Goal: Task Accomplishment & Management: Manage account settings

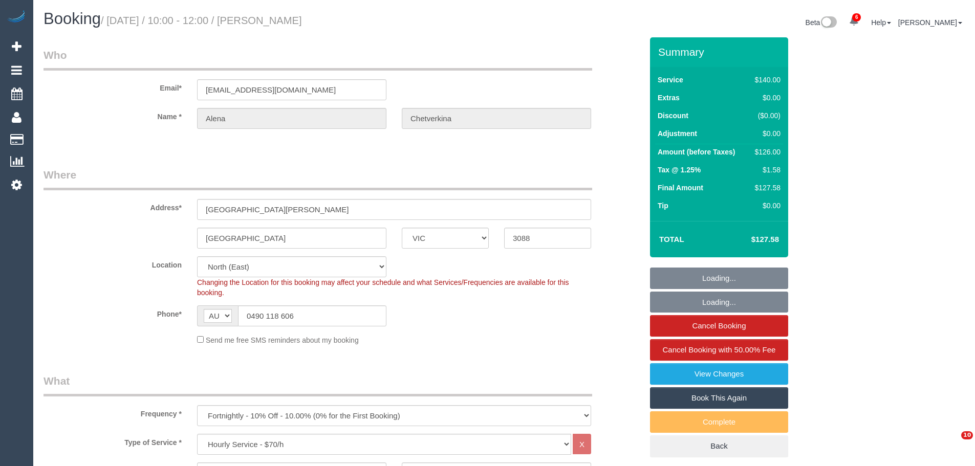
select select "VIC"
select select "string:stripe-pm_1S0aLT2GScqysDRVrjxP8fCm"
select select "number:29"
select select "number:14"
select select "number:18"
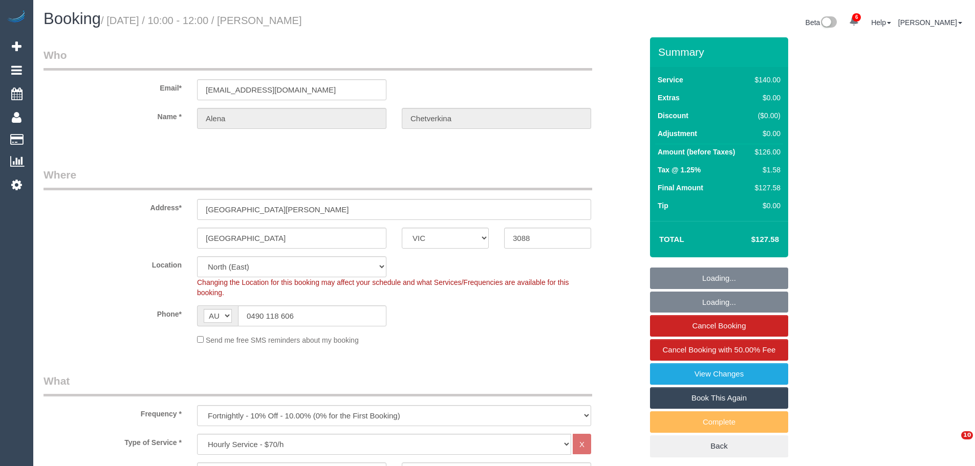
select select "number:24"
select select "number:35"
select select "number:11"
select select "object:949"
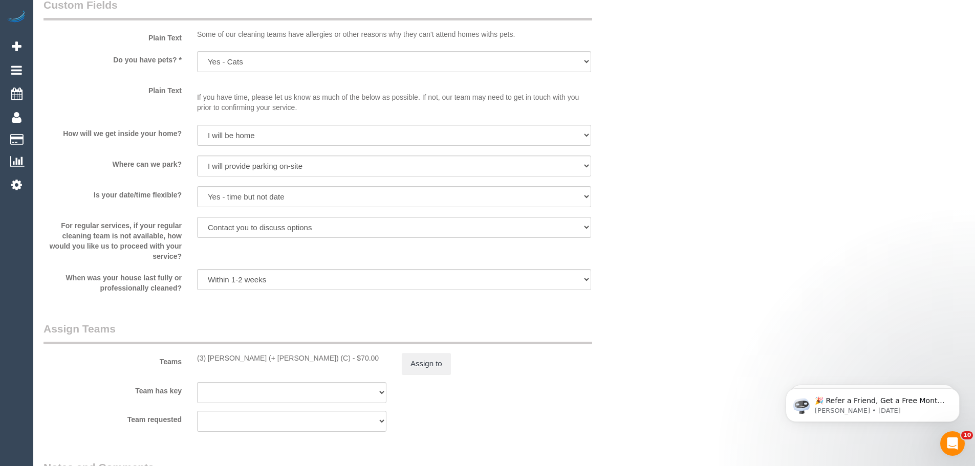
scroll to position [1279, 0]
drag, startPoint x: 290, startPoint y: 358, endPoint x: 192, endPoint y: 345, distance: 99.0
click at [192, 345] on div "Teams (3) Kaveen (+ Sangeeth) (C) - $70.00 Assign to" at bounding box center [343, 345] width 614 height 53
copy div "(3) Kaveen (+ Sangeeth) (C)"
click at [427, 365] on button "Assign to" at bounding box center [426, 361] width 49 height 21
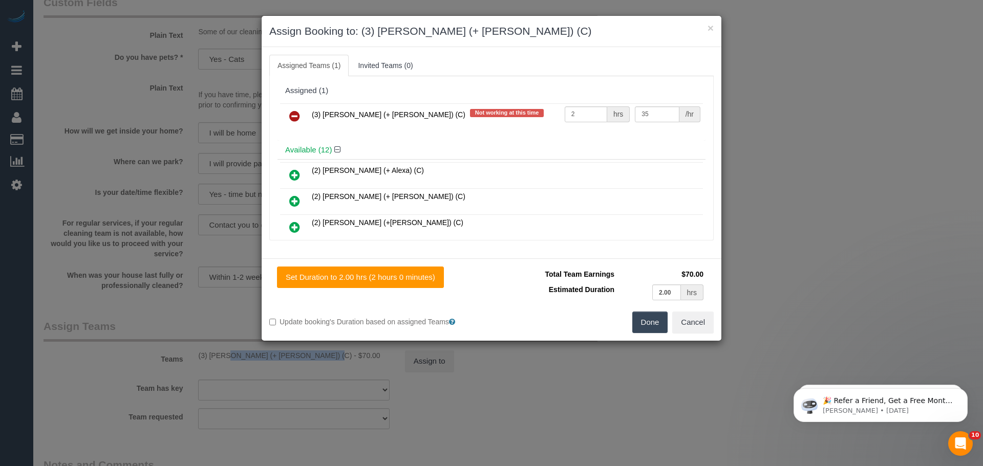
click at [293, 112] on icon at bounding box center [294, 116] width 11 height 12
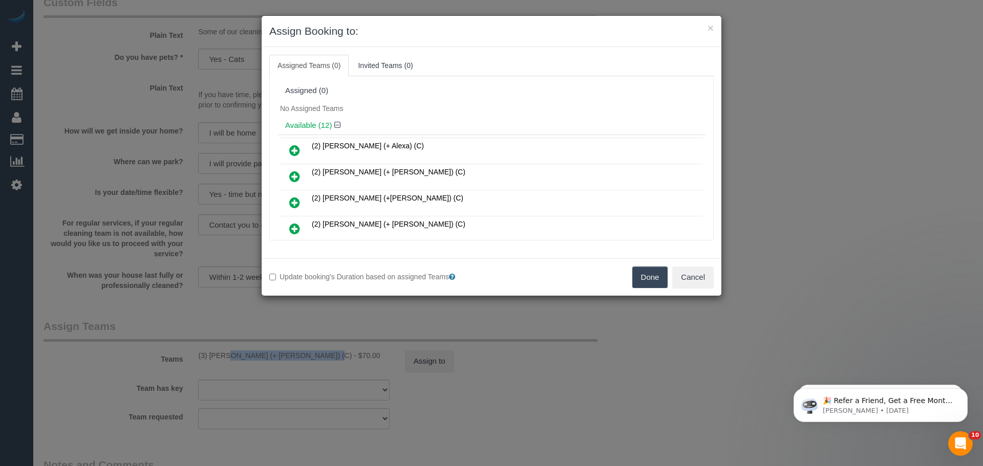
click at [648, 279] on button "Done" at bounding box center [650, 277] width 36 height 21
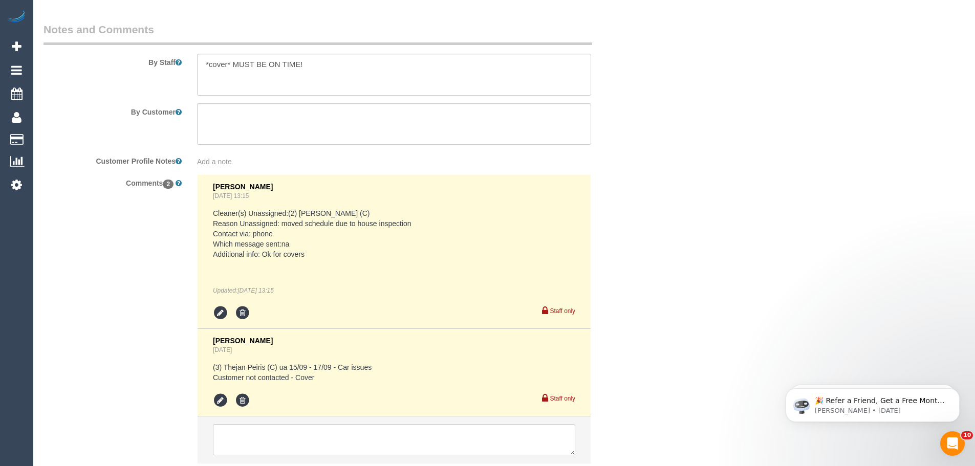
scroll to position [1787, 0]
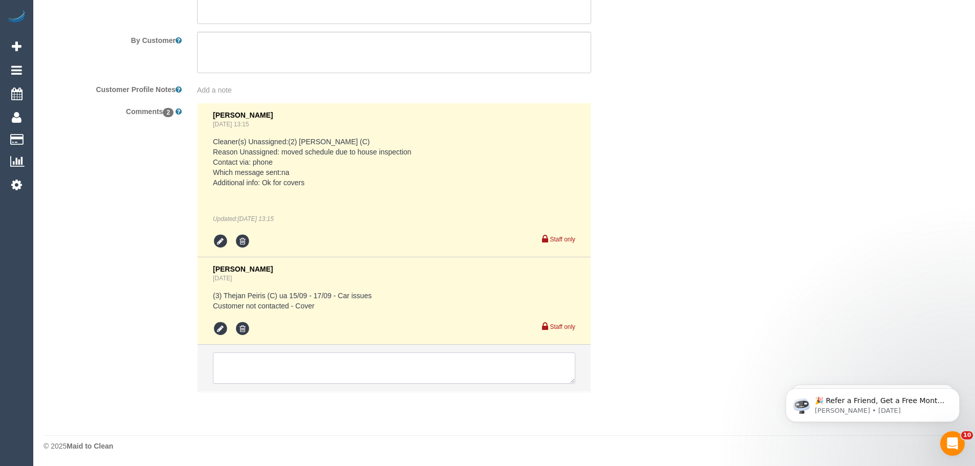
click at [303, 366] on textarea at bounding box center [394, 369] width 362 height 32
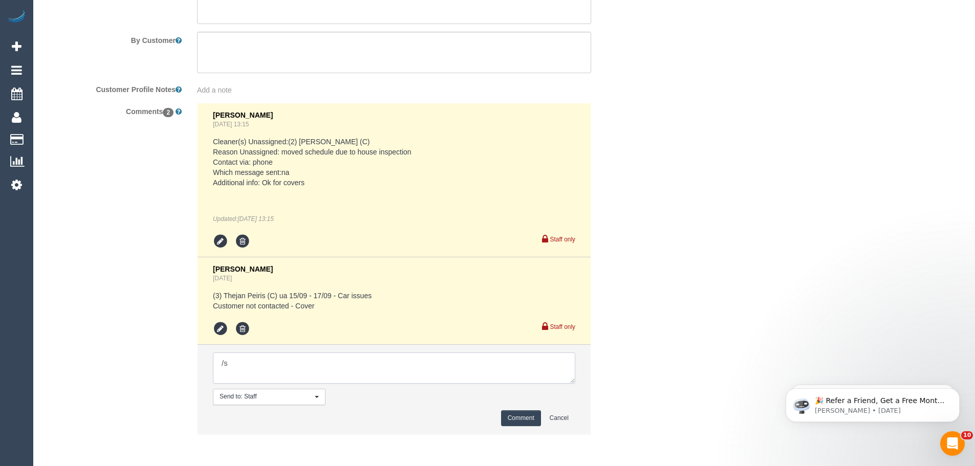
type textarea "/"
paste textarea "Cleaner(s) Unassigned: Reason Unassigned: Contact via: Which message sent: Addi…"
drag, startPoint x: 572, startPoint y: 382, endPoint x: 627, endPoint y: 423, distance: 68.4
click at [575, 384] on textarea at bounding box center [394, 369] width 362 height 32
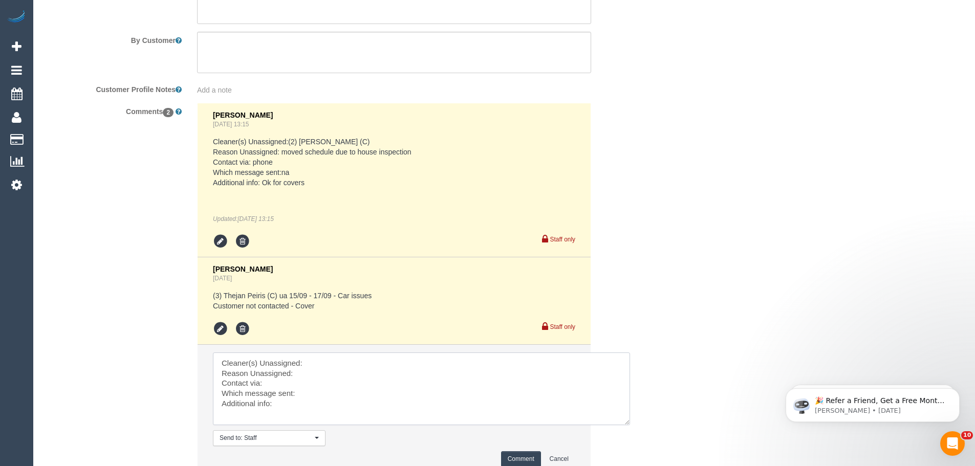
click at [347, 356] on textarea at bounding box center [421, 389] width 417 height 73
paste textarea "(3) [PERSON_NAME] (+ [PERSON_NAME]) (C)"
type textarea "Cleaner(s) Unassigned: (3) Kaveen (+ Sangeeth) (C) Reason Unassigned: Stomach p…"
click at [523, 454] on button "Comment" at bounding box center [521, 459] width 40 height 16
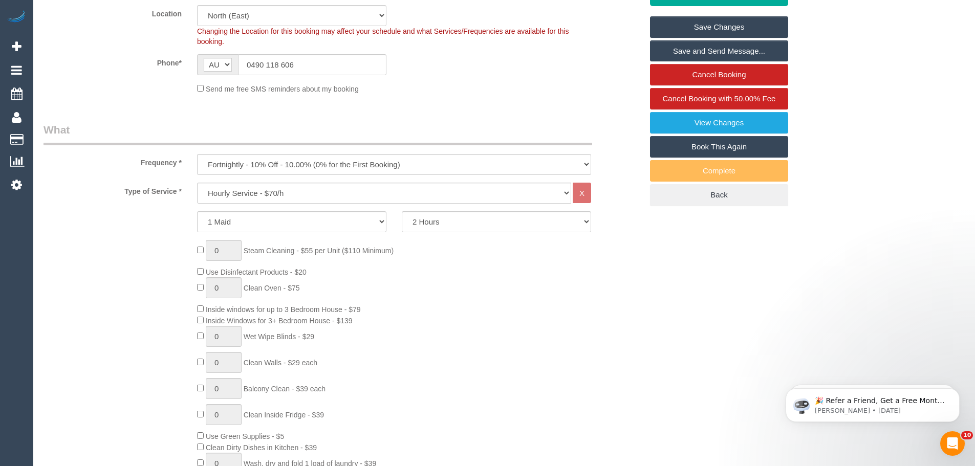
scroll to position [200, 0]
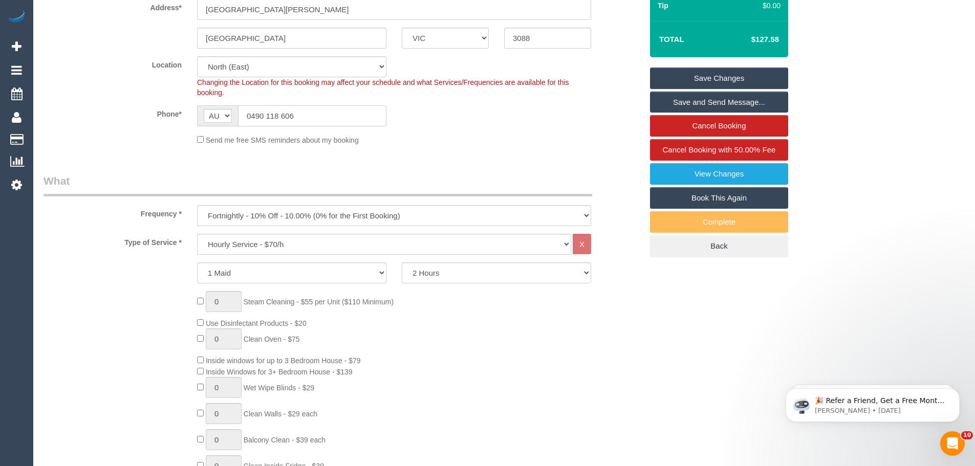
drag, startPoint x: 302, startPoint y: 113, endPoint x: 103, endPoint y: 119, distance: 198.7
click at [105, 118] on div "Phone* AF AL DZ AD AO AI AQ AG AR AM AW AU AT AZ BS BH BD BB BY BE BZ BJ BM BT …" at bounding box center [343, 115] width 614 height 21
click at [734, 83] on link "Save Changes" at bounding box center [719, 78] width 138 height 21
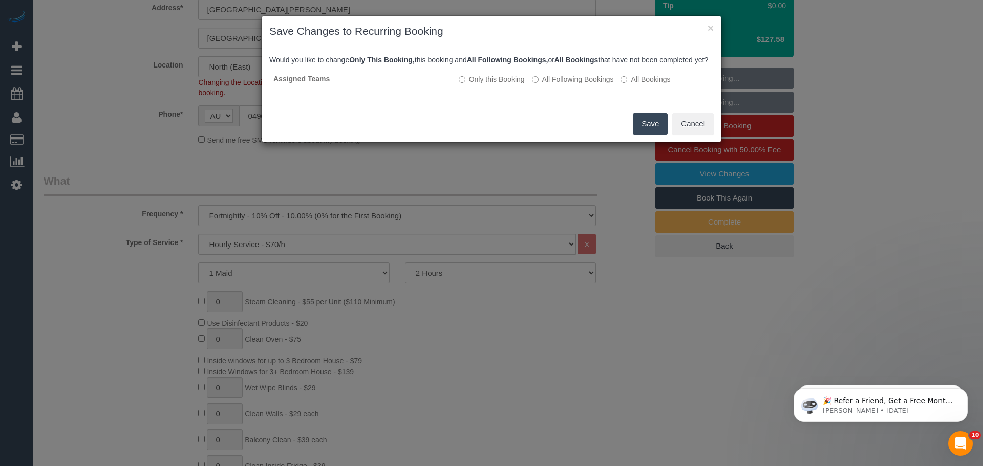
drag, startPoint x: 641, startPoint y: 133, endPoint x: 724, endPoint y: 134, distance: 82.9
click at [641, 133] on button "Save" at bounding box center [650, 123] width 35 height 21
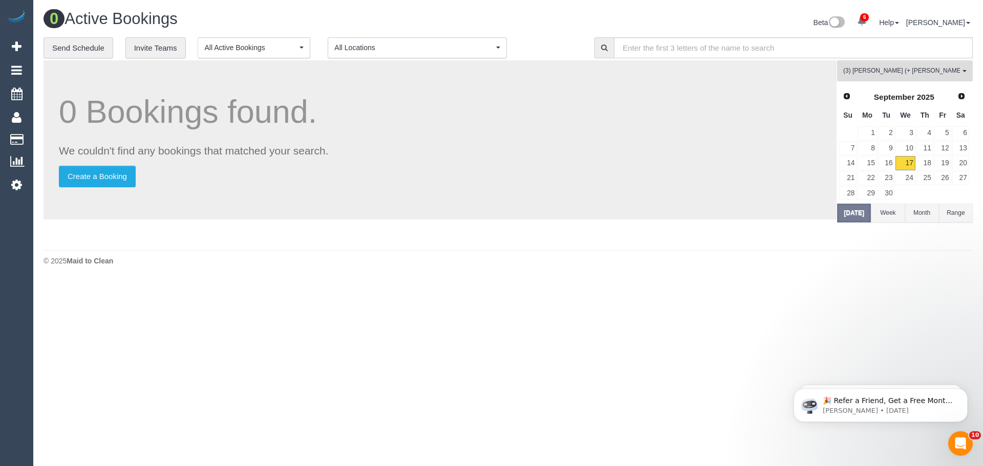
click at [876, 75] on span "(3) Kaveen (+ Sangeeth) (C) , (3) Sangeeth (+ Kaveen) (C)" at bounding box center [901, 71] width 117 height 9
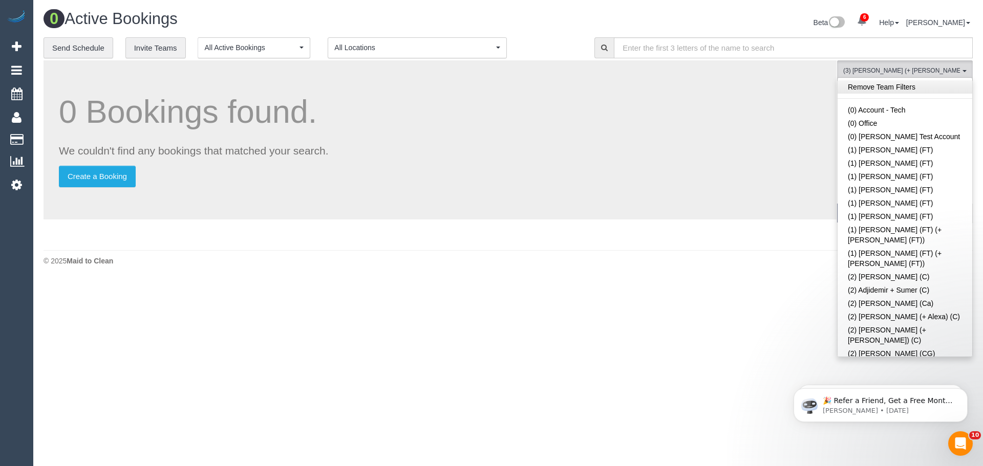
click at [883, 86] on link "Remove Team Filters" at bounding box center [904, 86] width 135 height 13
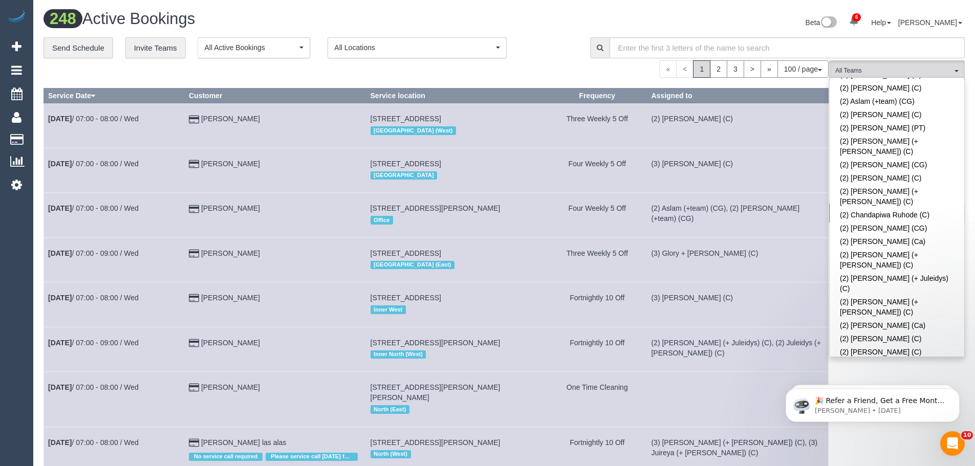
scroll to position [1516, 0]
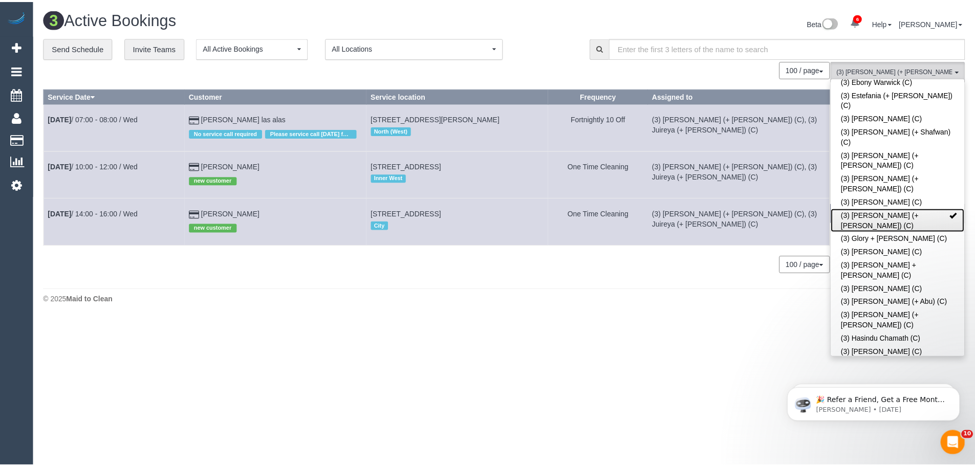
scroll to position [1772, 0]
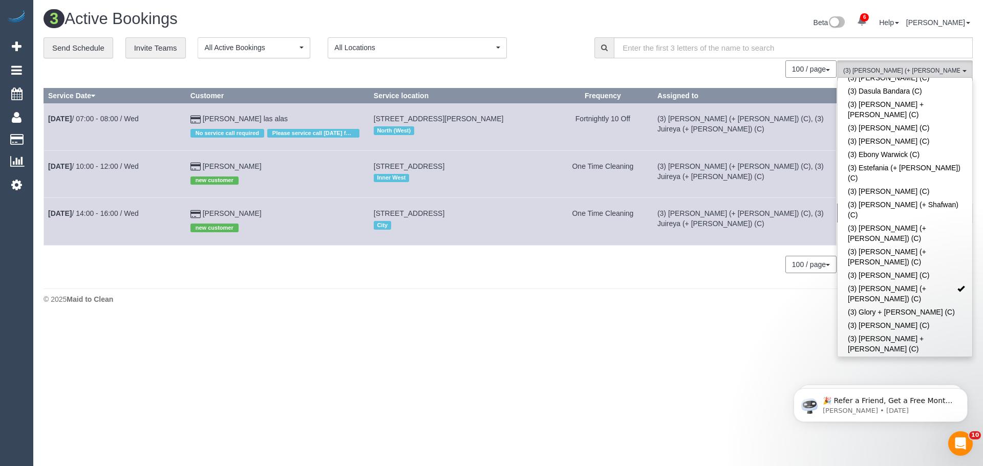
click at [877, 62] on button "(3) Gazi (+ Juireya) (C) , (3) Juireya (+ Gazi) (C) All Teams" at bounding box center [905, 70] width 136 height 21
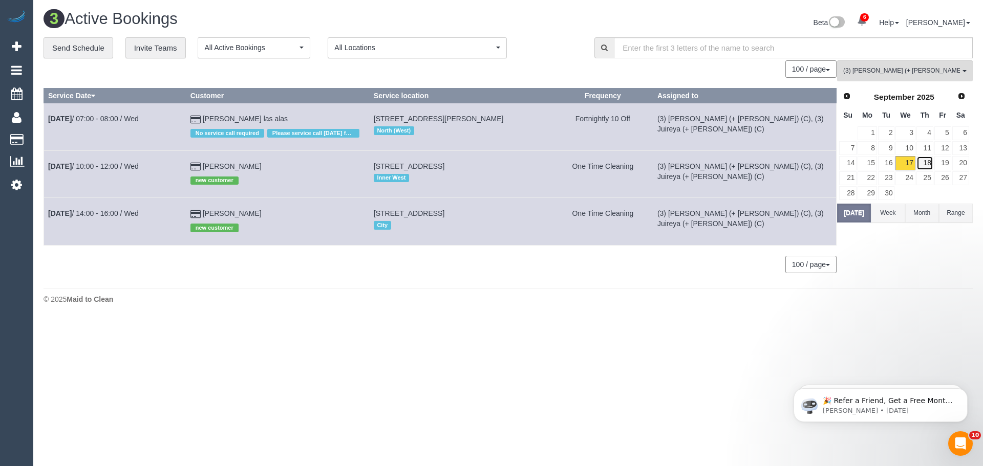
click at [923, 164] on link "18" at bounding box center [924, 163] width 17 height 14
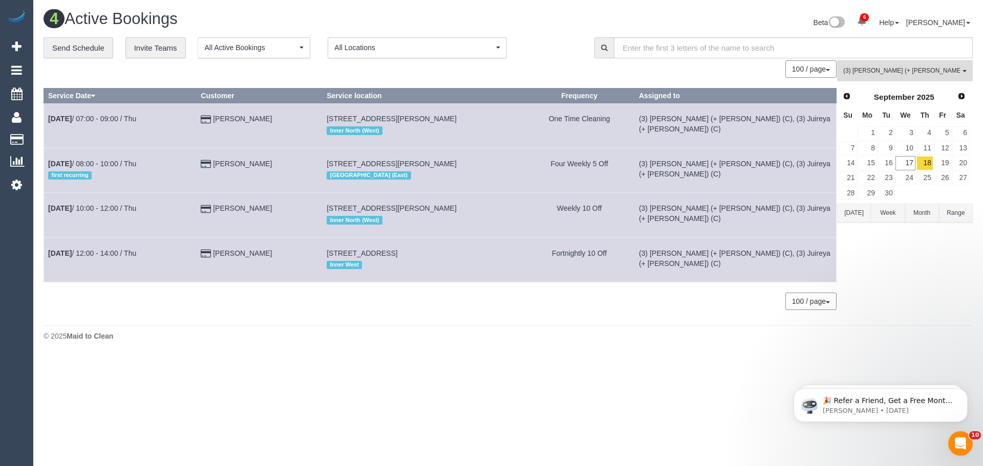
drag, startPoint x: 277, startPoint y: 121, endPoint x: 52, endPoint y: 123, distance: 224.7
click at [44, 121] on tr "Sep 18th / 07:00 - 09:00 / Thu Jyothirmayi Velaga 154, Nicholson Street, Brunsw…" at bounding box center [440, 125] width 792 height 45
copy tr "Sep 18th / 07:00 - 09:00 / Thu Jyothirmayi Velaga"
drag, startPoint x: 274, startPoint y: 161, endPoint x: 47, endPoint y: 163, distance: 227.8
click at [47, 163] on tr "Sep 18th / 08:00 - 10:00 / Thu first recurring Paul Mullan 4/191 Mckean St, Fit…" at bounding box center [440, 170] width 792 height 45
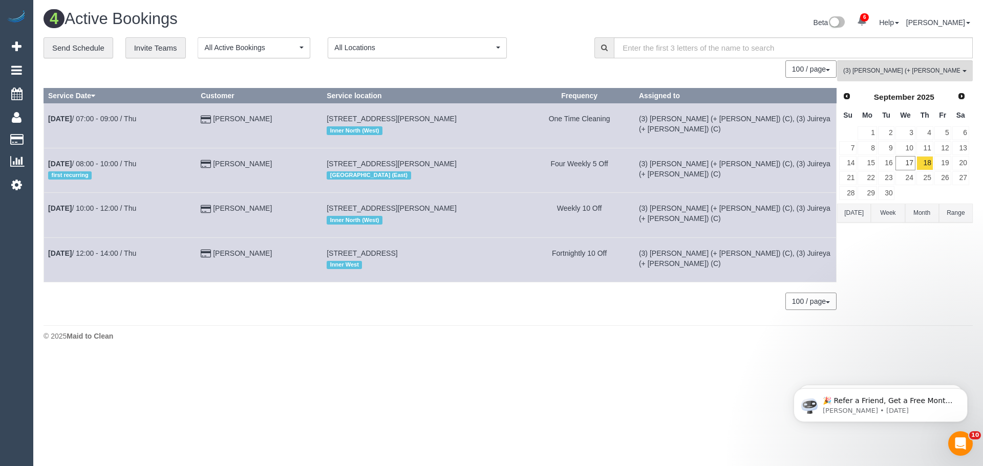
copy tr "Sep 18th / 08:00 - 10:00 / Thu first recurring Paul Mullan"
drag, startPoint x: 266, startPoint y: 209, endPoint x: 51, endPoint y: 212, distance: 215.0
click at [51, 212] on tr "Sep 18th / 10:00 - 12:00 / Thu Violet Koh 14 Goodman St, Brunswick, VIC 3056 In…" at bounding box center [440, 215] width 792 height 45
click at [50, 212] on b "Sep 18th" at bounding box center [60, 208] width 24 height 8
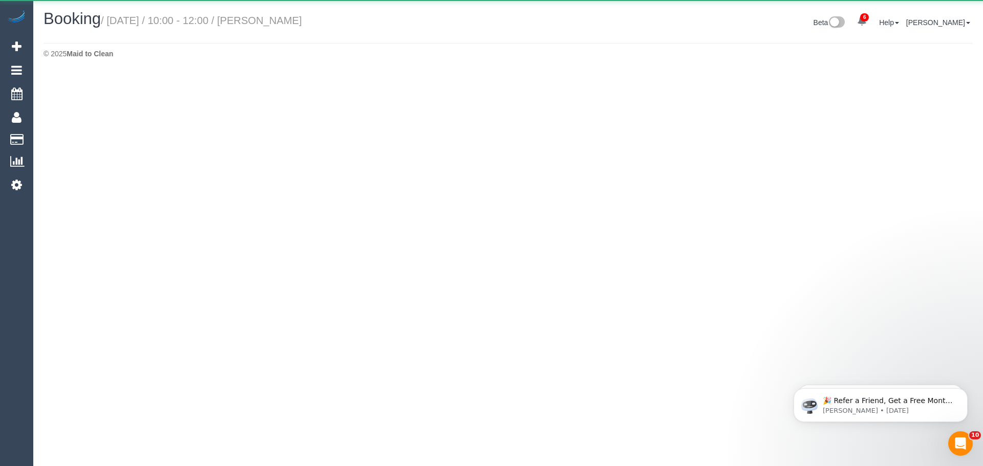
select select "VIC"
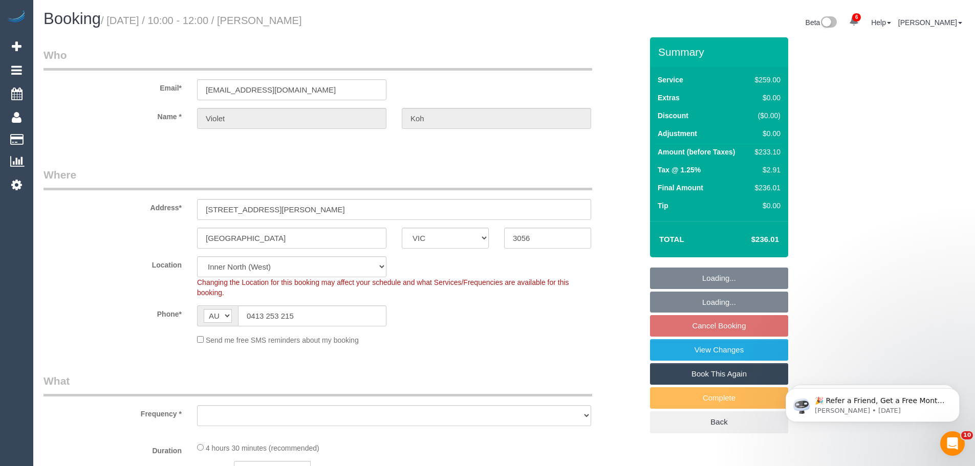
select select "string:stripe-pm_1RaRmF2GScqysDRVFH6bz4rJ"
select select "number:28"
select select "number:14"
select select "number:19"
select select "number:22"
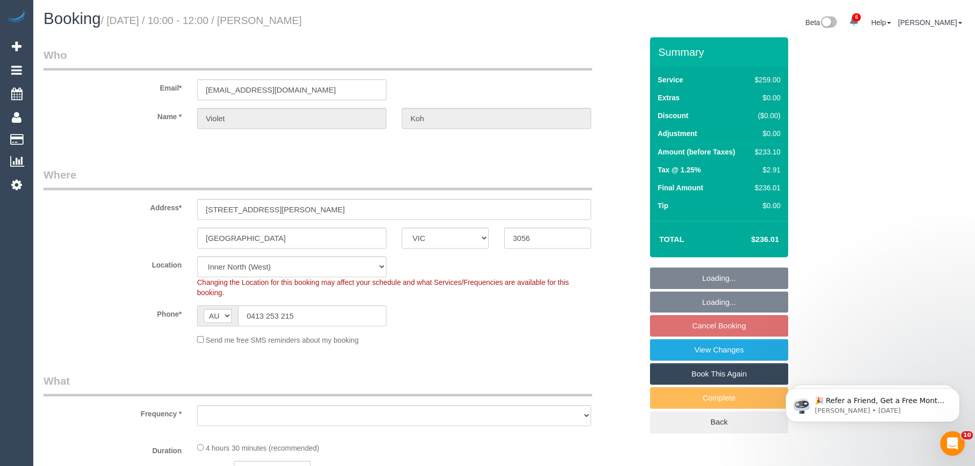
select select "number:33"
select select "number:11"
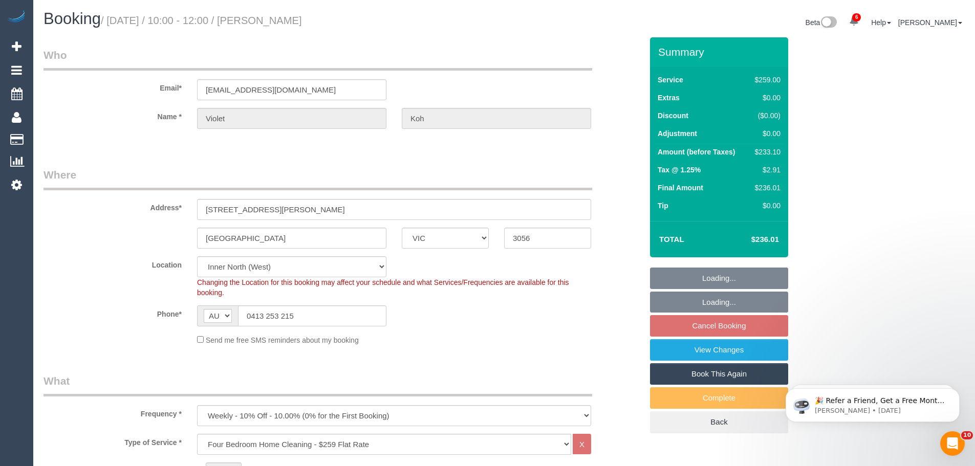
select select "object:7427"
select select "spot9"
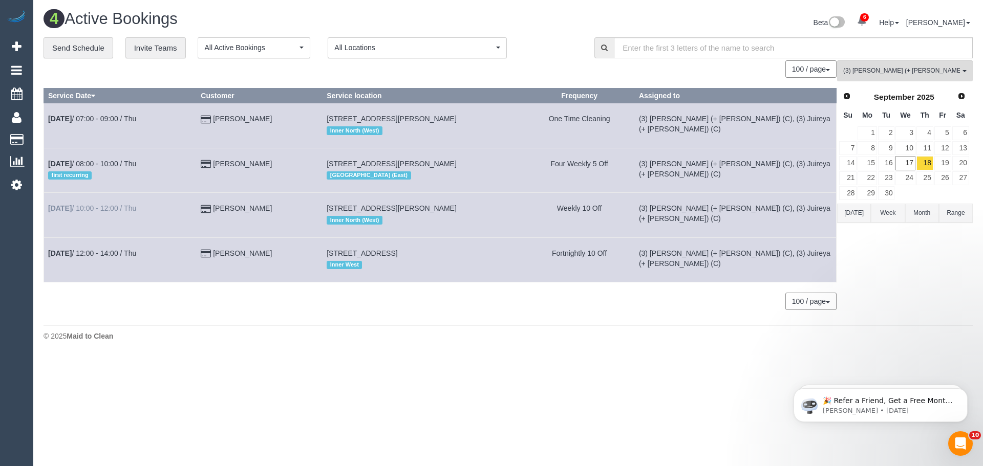
copy tr "Sep 18th / 10:00 - 12:00 / Thu Violet Koh"
drag, startPoint x: 270, startPoint y: 207, endPoint x: 50, endPoint y: 210, distance: 220.1
click at [50, 210] on tr "Sep 18th / 10:00 - 12:00 / Thu Violet Koh 14 Goodman St, Brunswick, VIC 3056 In…" at bounding box center [440, 215] width 792 height 45
drag, startPoint x: 290, startPoint y: 254, endPoint x: 47, endPoint y: 257, distance: 243.1
click at [47, 257] on tr "Sep 18th / 12:00 - 14:00 / Thu Pavithra Jayasekera 1 Villiers Street, 1, North …" at bounding box center [440, 259] width 792 height 45
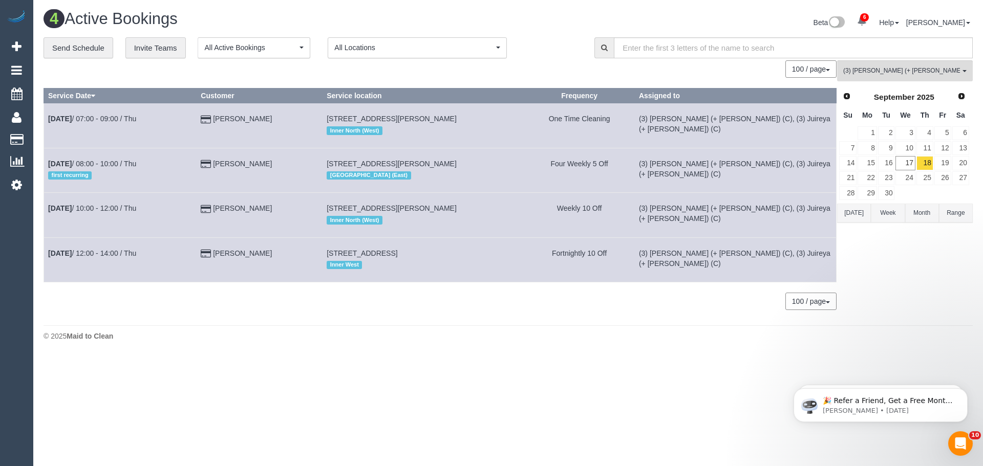
copy tr "Sep 18th / 12:00 - 14:00 / Thu Pavithra Jayasekera"
drag, startPoint x: 52, startPoint y: 141, endPoint x: 194, endPoint y: 72, distance: 158.2
click at [53, 141] on link "Customers" at bounding box center [97, 139] width 128 height 20
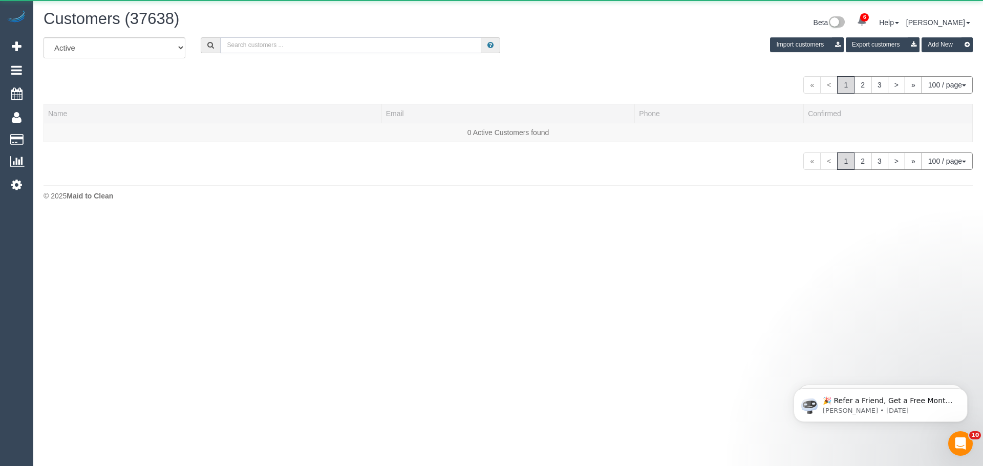
click at [263, 47] on input "text" at bounding box center [350, 45] width 261 height 16
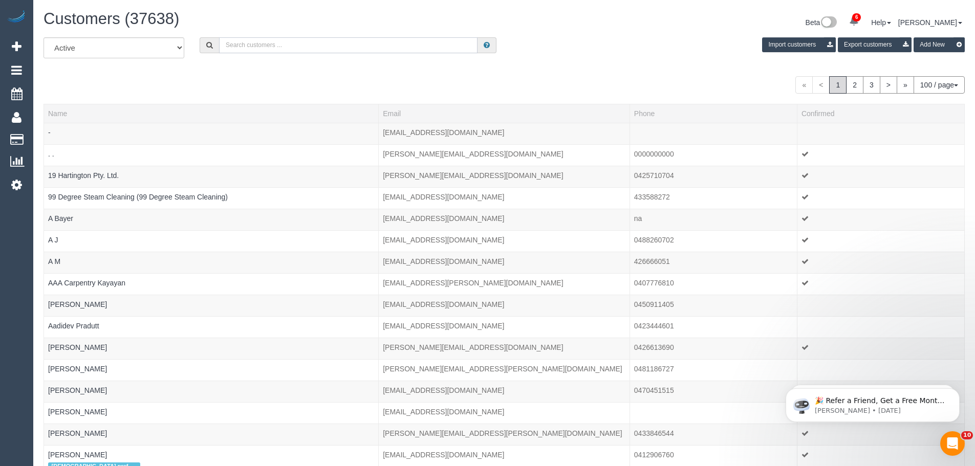
paste input "Kate Beech"
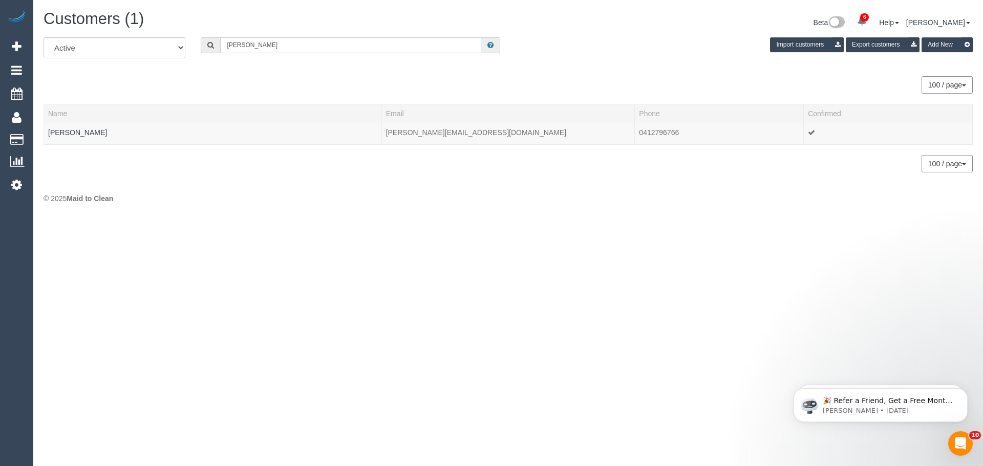
type input "Kate Beech"
click at [71, 131] on link "Kate Beech" at bounding box center [77, 132] width 59 height 8
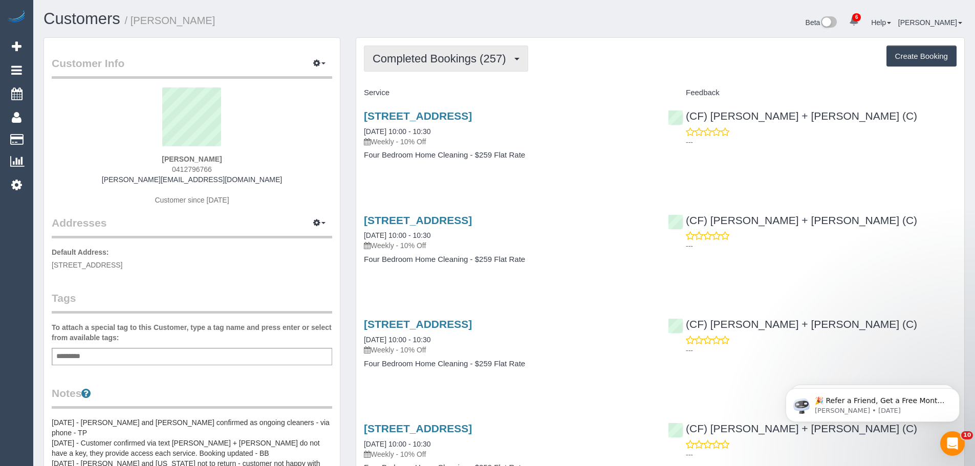
click at [450, 62] on span "Completed Bookings (257)" at bounding box center [442, 58] width 138 height 13
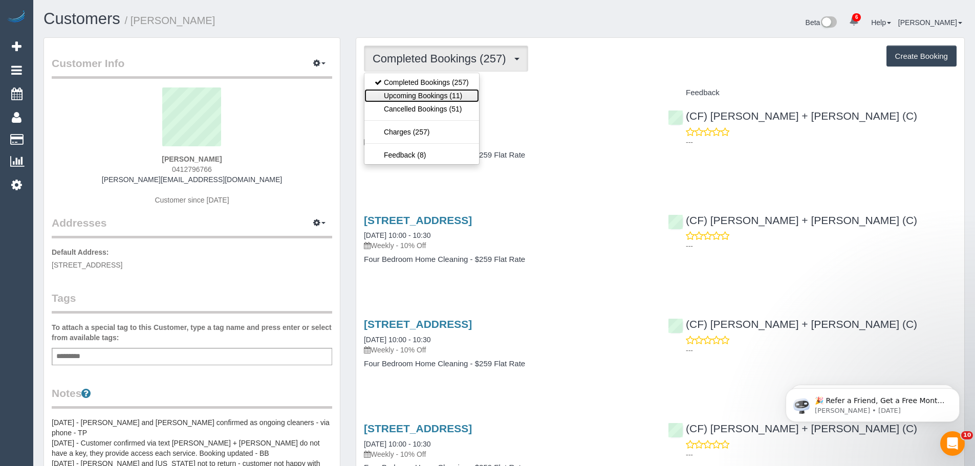
click at [429, 94] on link "Upcoming Bookings (11)" at bounding box center [421, 95] width 115 height 13
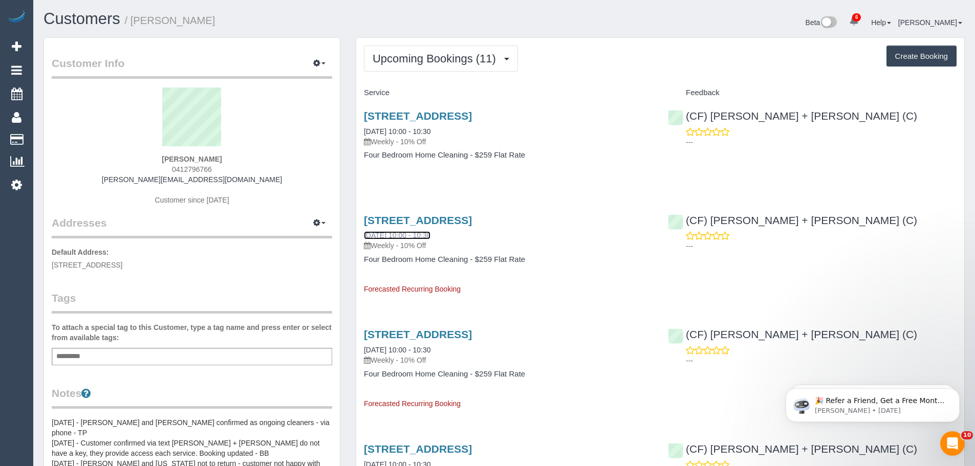
click at [397, 235] on link "29/09/2025 10:00 - 10:30" at bounding box center [397, 235] width 67 height 8
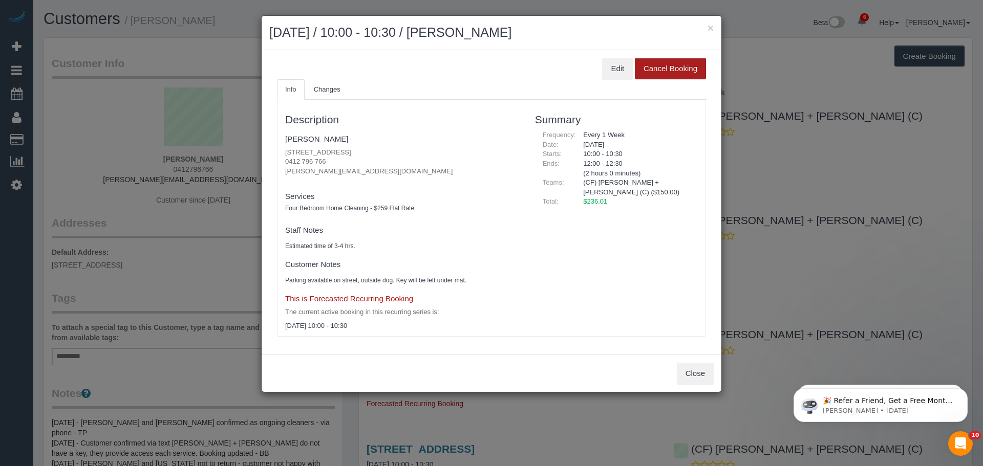
click at [676, 66] on button "Cancel Booking" at bounding box center [670, 68] width 71 height 21
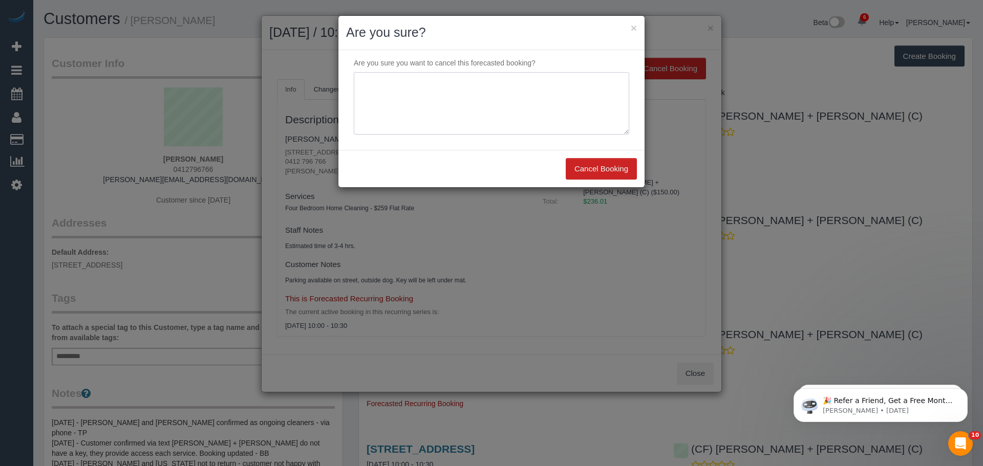
click at [455, 93] on textarea at bounding box center [491, 103] width 275 height 62
type textarea "on holiday - CE"
click at [585, 166] on button "Cancel Booking" at bounding box center [601, 168] width 71 height 21
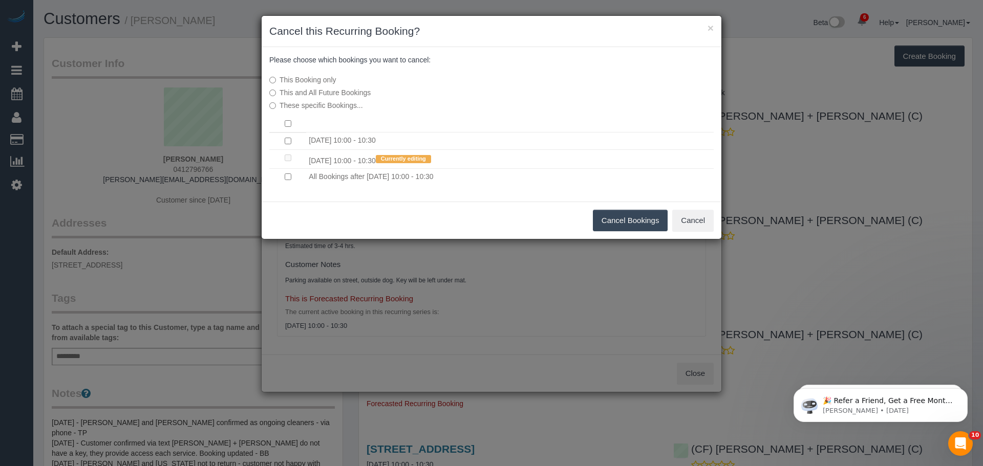
click at [282, 139] on td at bounding box center [287, 141] width 37 height 17
click at [605, 214] on button "Cancel Bookings" at bounding box center [630, 220] width 75 height 21
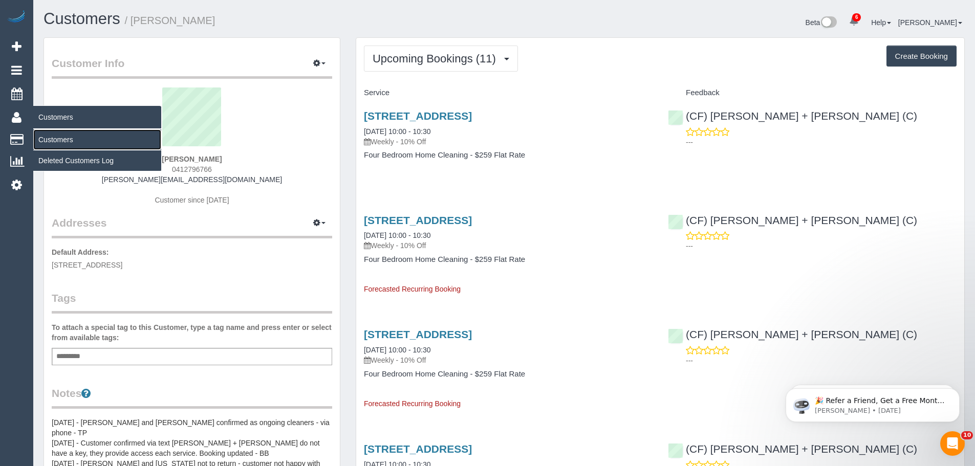
drag, startPoint x: 54, startPoint y: 140, endPoint x: 94, endPoint y: 113, distance: 47.6
click at [54, 140] on link "Customers" at bounding box center [97, 139] width 128 height 20
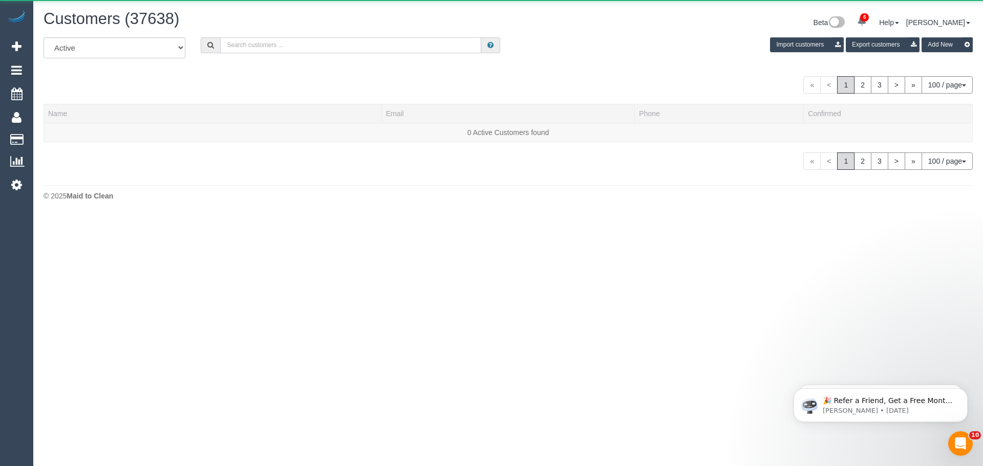
click at [264, 43] on input "text" at bounding box center [350, 45] width 261 height 16
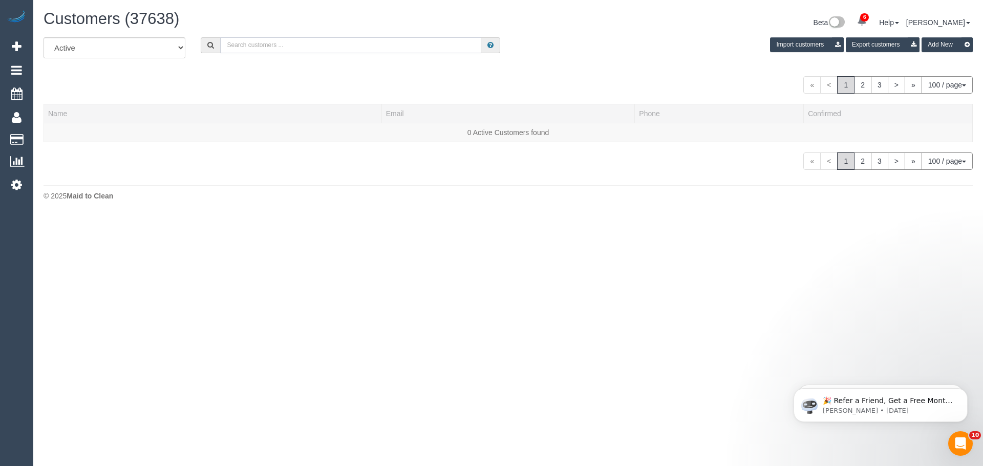
paste input "+61415830843"
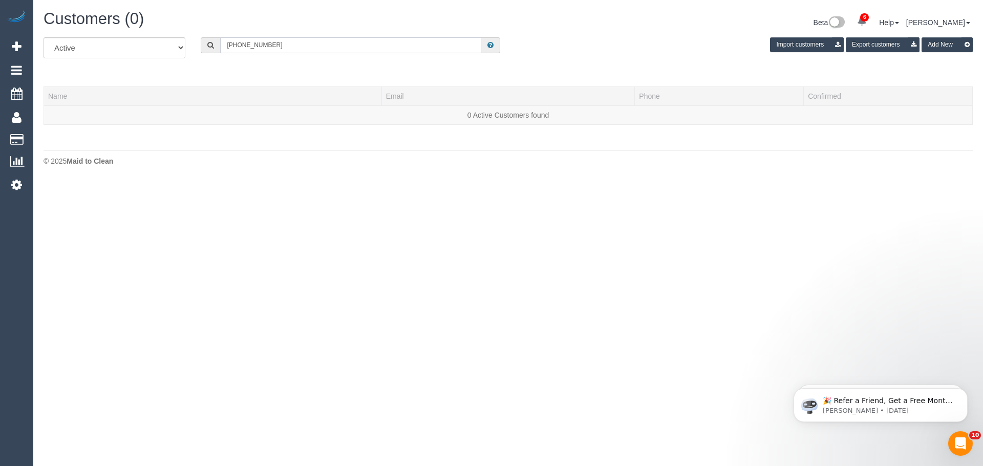
drag, startPoint x: 237, startPoint y: 46, endPoint x: 160, endPoint y: 40, distance: 77.5
click at [165, 38] on div "All Active Archived +61415830843 Import customers Export customers Add New" at bounding box center [508, 51] width 944 height 29
click at [241, 45] on input "0415830843" at bounding box center [350, 45] width 261 height 16
click at [253, 45] on input "0415 830843" at bounding box center [350, 45] width 261 height 16
click at [279, 46] on input "0415 830 843" at bounding box center [350, 45] width 261 height 16
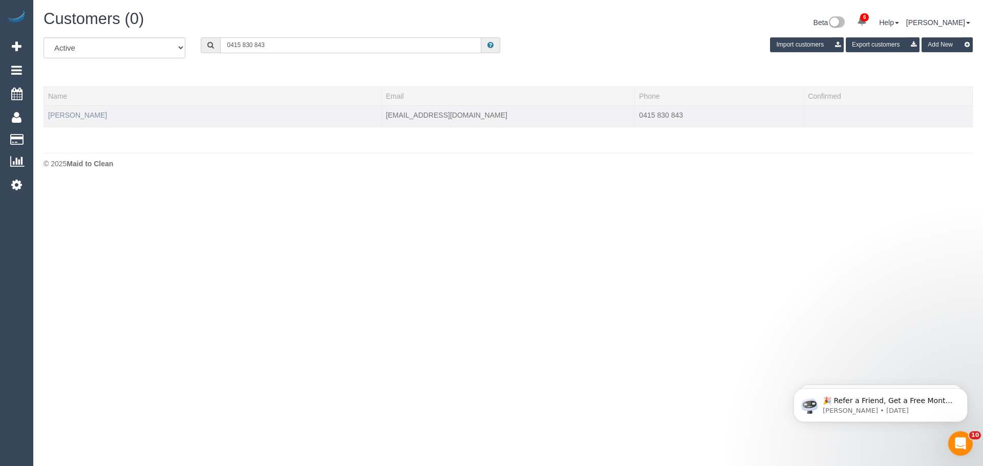
type input "0415 830 843"
click at [72, 117] on table "Name Email Phone Confirmed Sian Lewis sian555@aol.com 0415 830 843" at bounding box center [508, 106] width 929 height 41
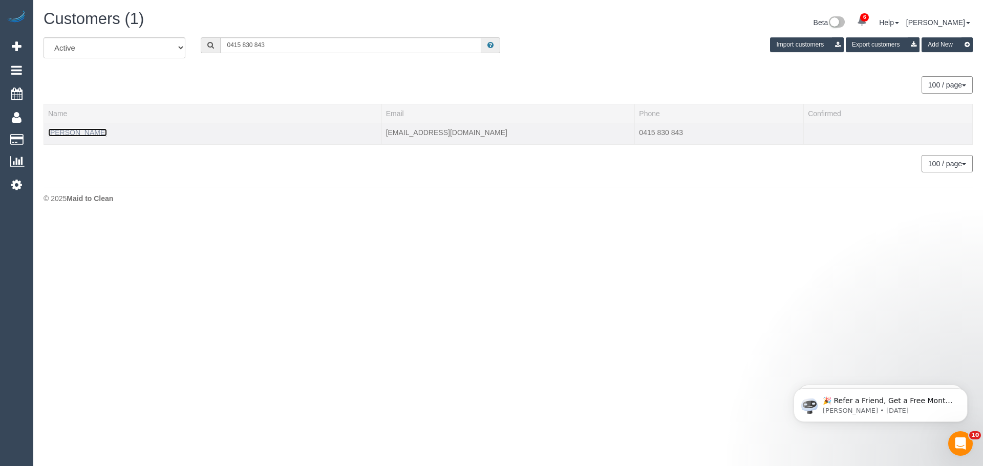
click at [66, 133] on link "Sian Lewis" at bounding box center [77, 132] width 59 height 8
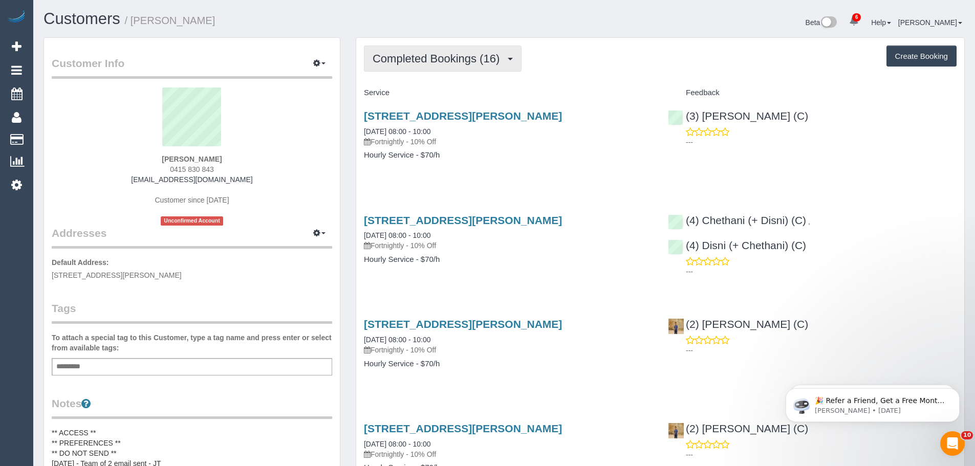
click at [449, 58] on span "Completed Bookings (16)" at bounding box center [439, 58] width 132 height 13
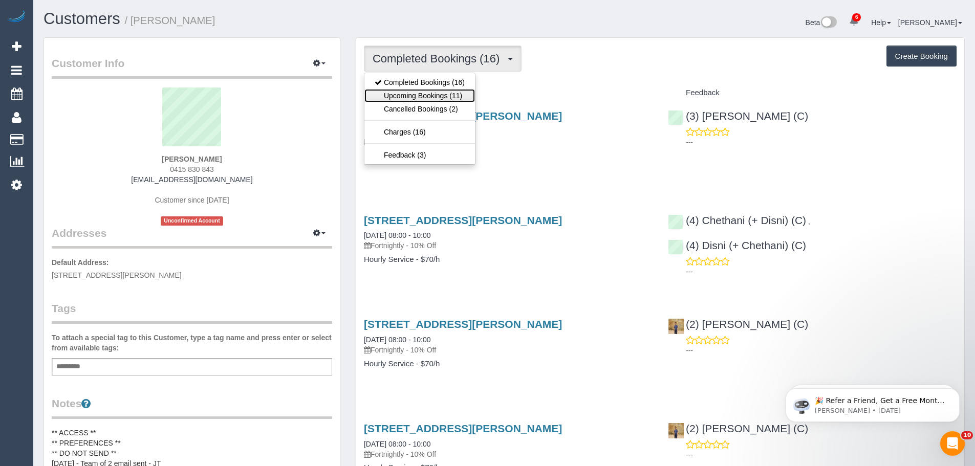
click at [441, 97] on link "Upcoming Bookings (11)" at bounding box center [419, 95] width 111 height 13
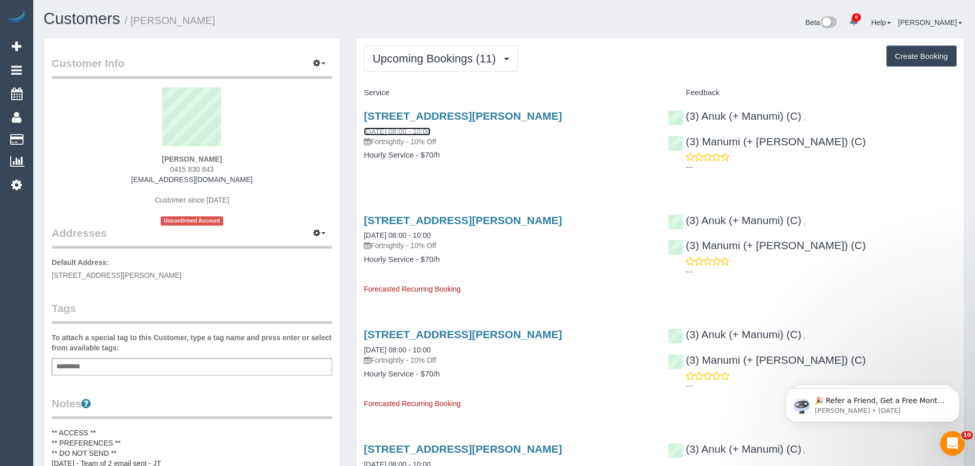
click at [387, 132] on link "19/09/2025 08:00 - 10:00" at bounding box center [397, 131] width 67 height 8
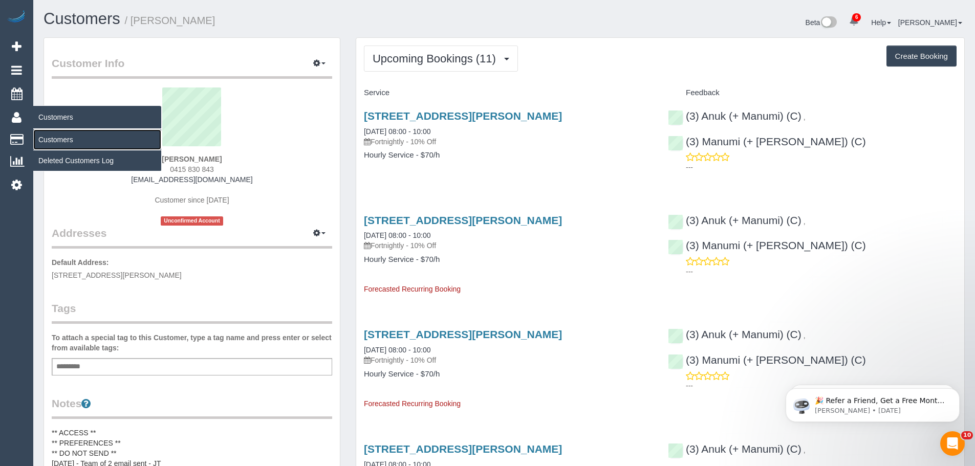
click at [59, 137] on link "Customers" at bounding box center [97, 139] width 128 height 20
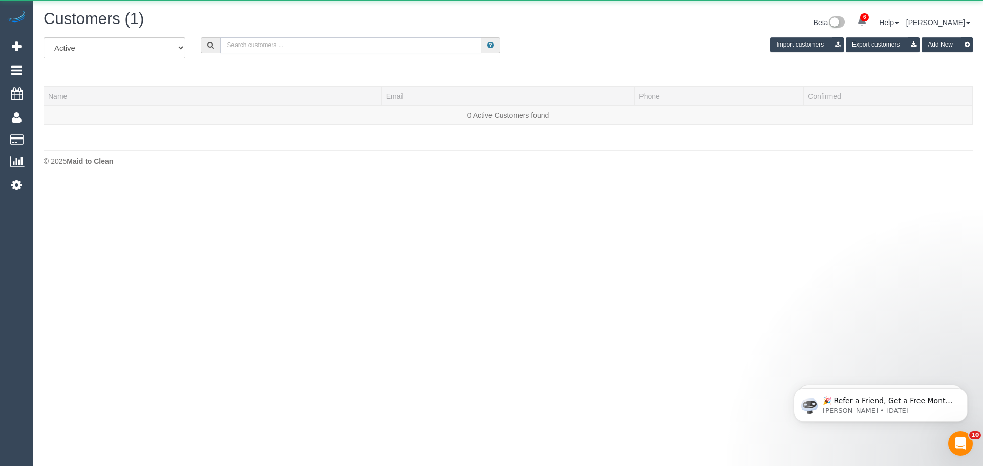
click at [314, 46] on input "text" at bounding box center [350, 45] width 261 height 16
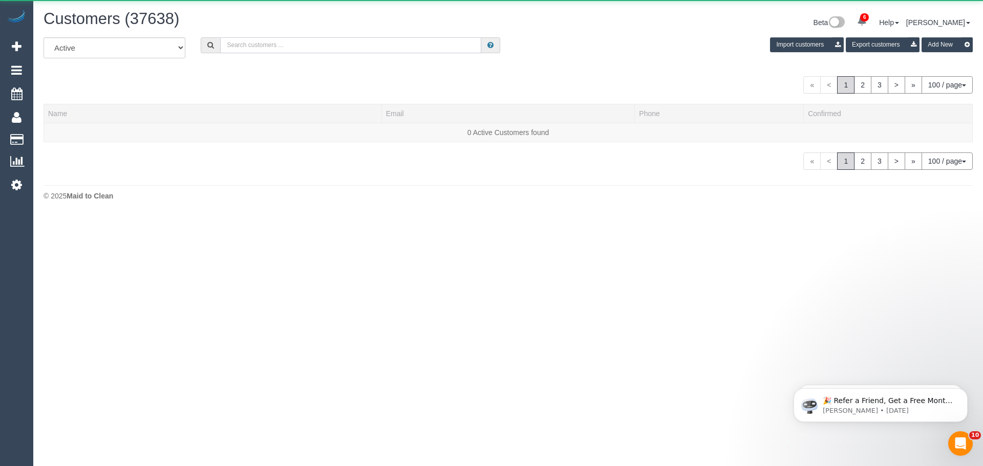
paste input "+61402208408"
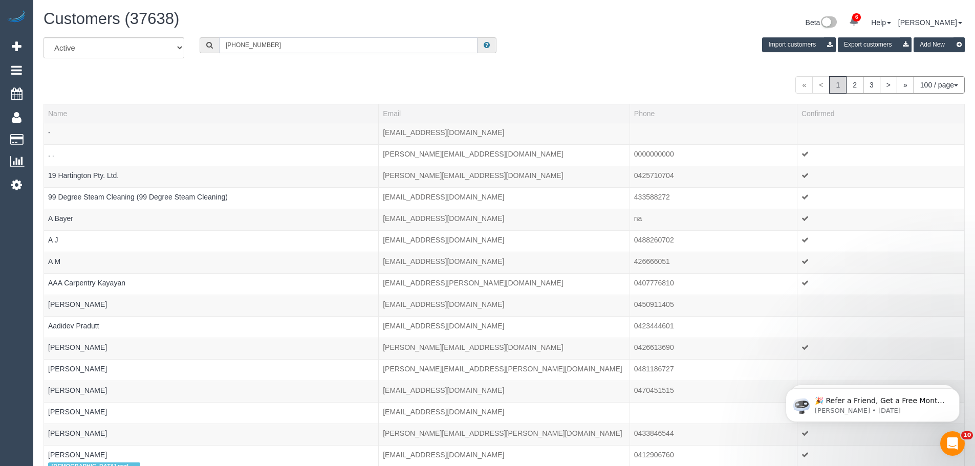
click at [234, 47] on input "+61402208408" at bounding box center [348, 45] width 258 height 16
drag, startPoint x: 236, startPoint y: 48, endPoint x: 211, endPoint y: 47, distance: 24.6
click at [211, 47] on div "+61402208408" at bounding box center [348, 45] width 297 height 16
click at [189, 46] on div "All Active Archived" at bounding box center [114, 47] width 156 height 21
drag, startPoint x: 235, startPoint y: 44, endPoint x: 190, endPoint y: 42, distance: 44.6
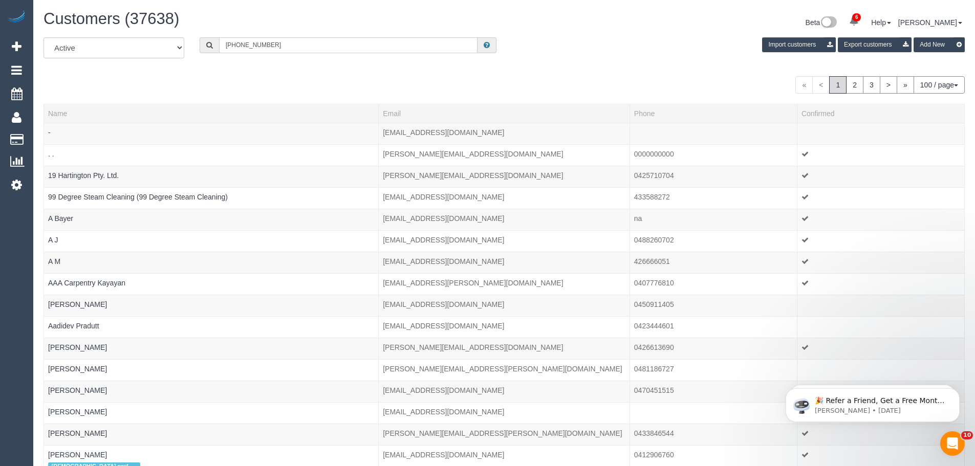
click at [193, 43] on div "+61402208408" at bounding box center [348, 45] width 312 height 16
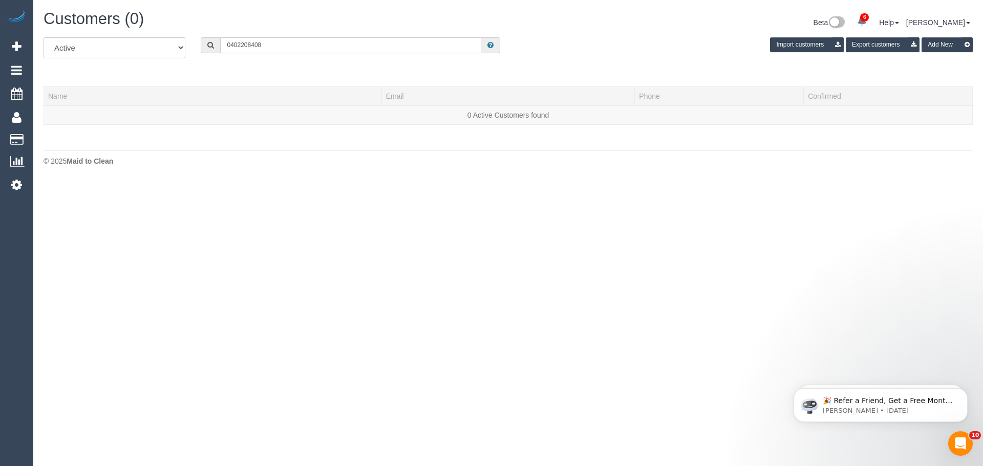
click at [288, 49] on input "0402208408" at bounding box center [350, 45] width 261 height 16
click at [239, 45] on input "0402208408" at bounding box center [350, 45] width 261 height 16
click at [253, 46] on input "0402 208408" at bounding box center [350, 45] width 261 height 16
click at [272, 44] on input "0402 208 408" at bounding box center [350, 45] width 261 height 16
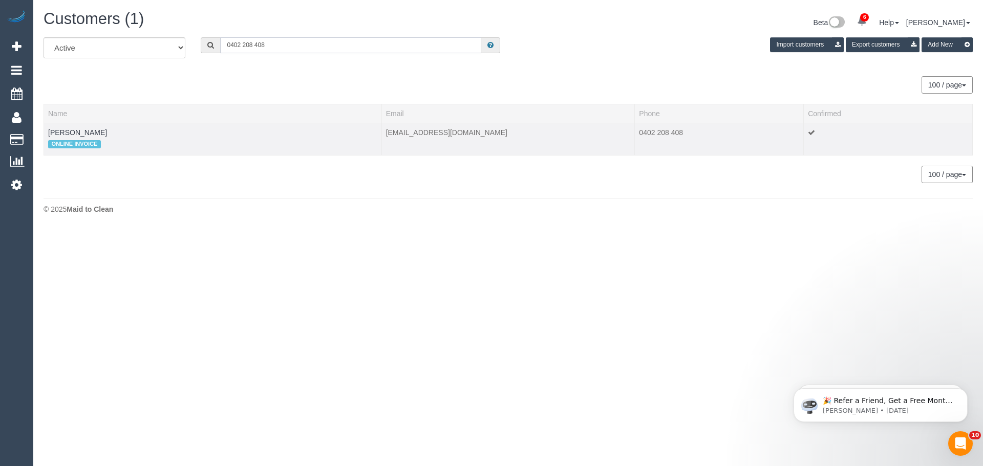
type input "0402 208 408"
drag, startPoint x: 112, startPoint y: 135, endPoint x: 45, endPoint y: 134, distance: 67.6
click at [45, 136] on td "Suzanne Tassone ONLINE INVOICE" at bounding box center [213, 139] width 338 height 32
copy link "Suzanne Tassone"
click at [99, 131] on link "Suzanne Tassone" at bounding box center [77, 132] width 59 height 8
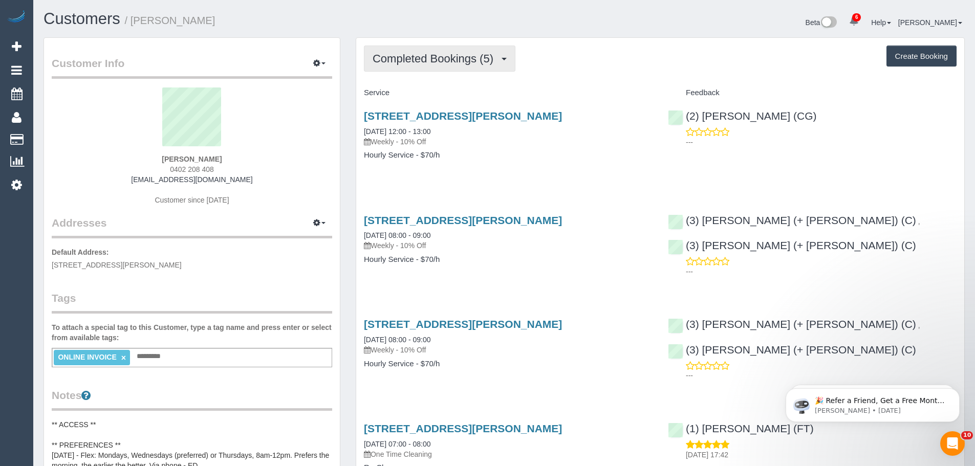
click at [426, 62] on span "Completed Bookings (5)" at bounding box center [436, 58] width 126 height 13
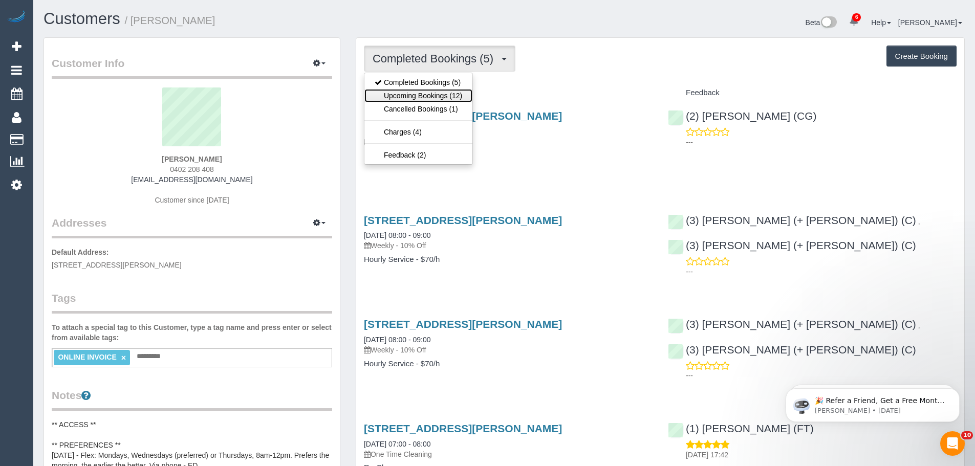
click at [428, 95] on link "Upcoming Bookings (12)" at bounding box center [418, 95] width 108 height 13
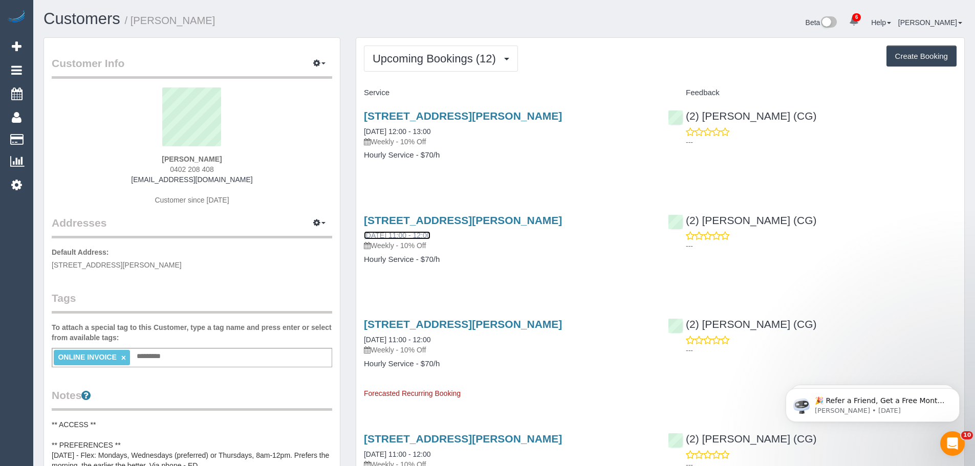
click at [376, 235] on link "24/09/2025 11:00 - 12:00" at bounding box center [397, 235] width 67 height 8
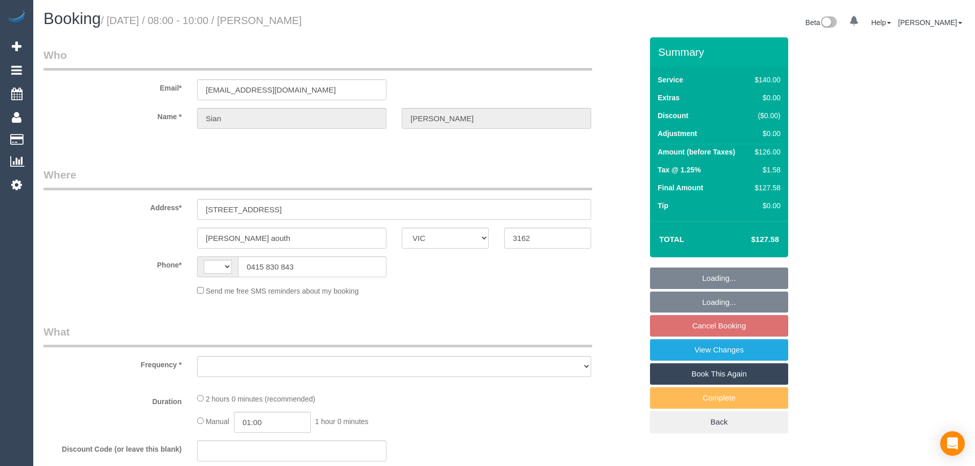
select select "VIC"
select select "string:AU"
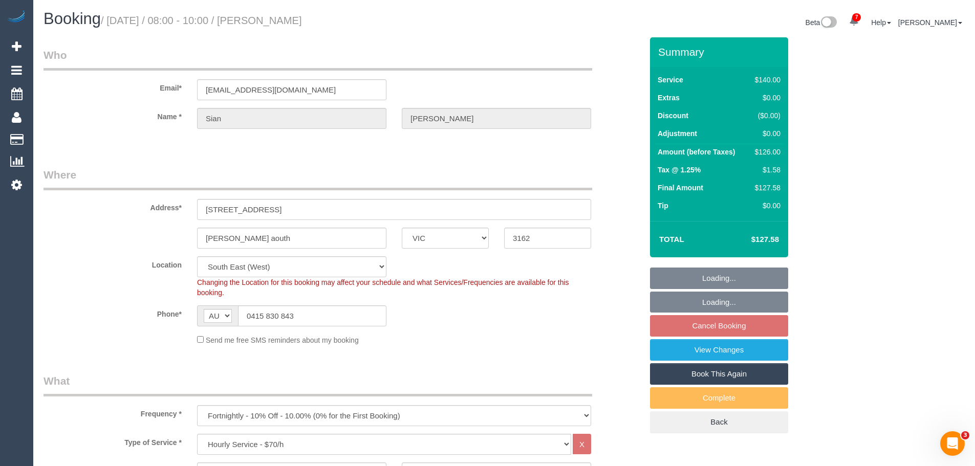
select select "object:1292"
select select "string:stripe-pm_1QevzW2GScqysDRVbqzkf87y"
select select "spot1"
select select "number:28"
select select "number:14"
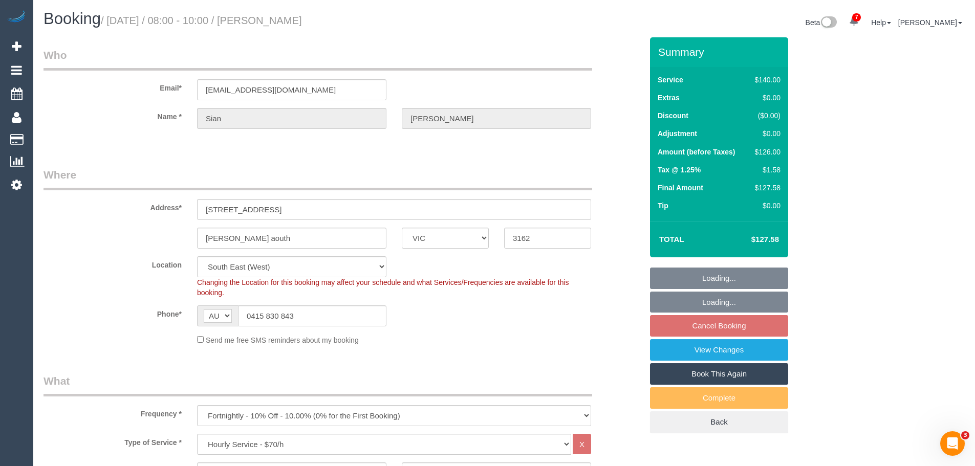
select select "number:19"
select select "number:25"
select select "number:34"
select select "number:13"
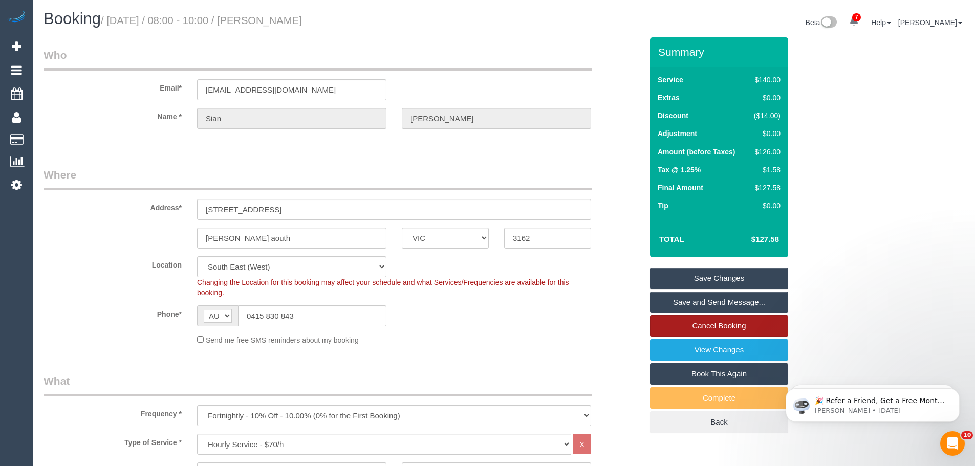
click at [702, 328] on link "Cancel Booking" at bounding box center [719, 325] width 138 height 21
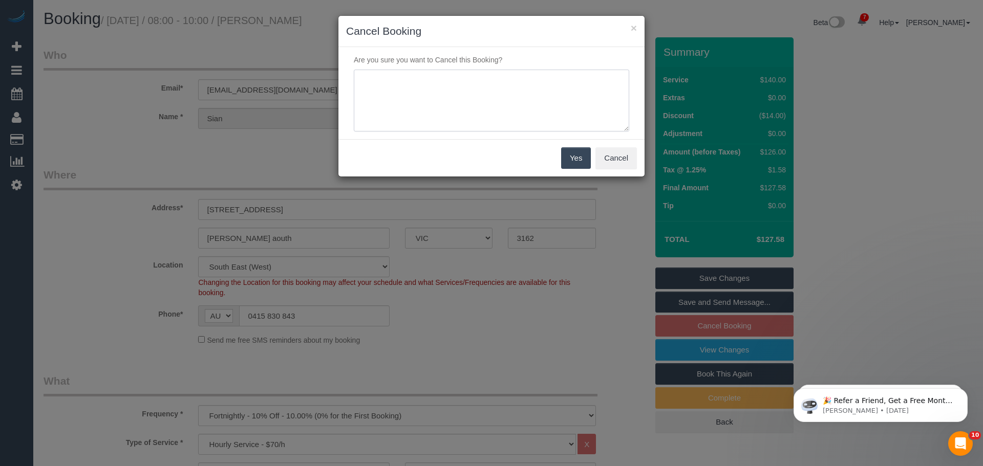
click at [479, 97] on textarea at bounding box center [491, 101] width 275 height 62
type textarea "Skipping this week - CE"
click at [567, 156] on button "Yes" at bounding box center [576, 157] width 30 height 21
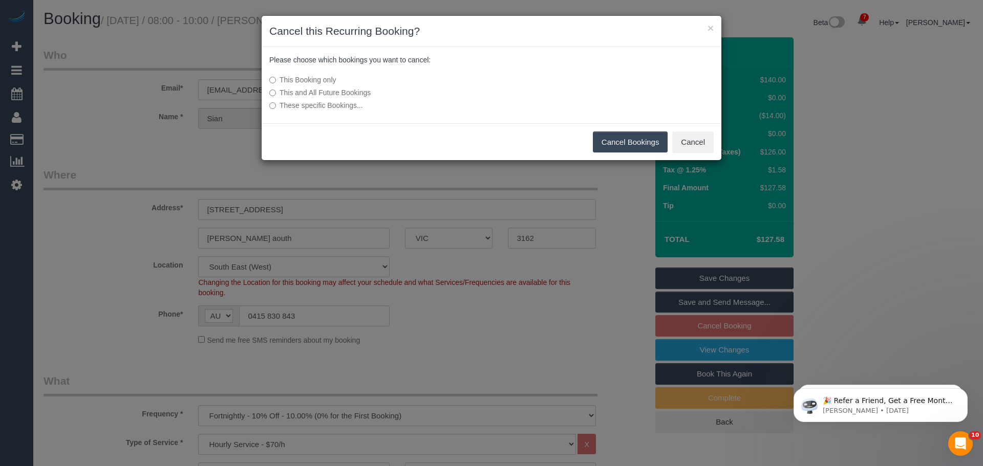
click at [611, 144] on button "Cancel Bookings" at bounding box center [630, 142] width 75 height 21
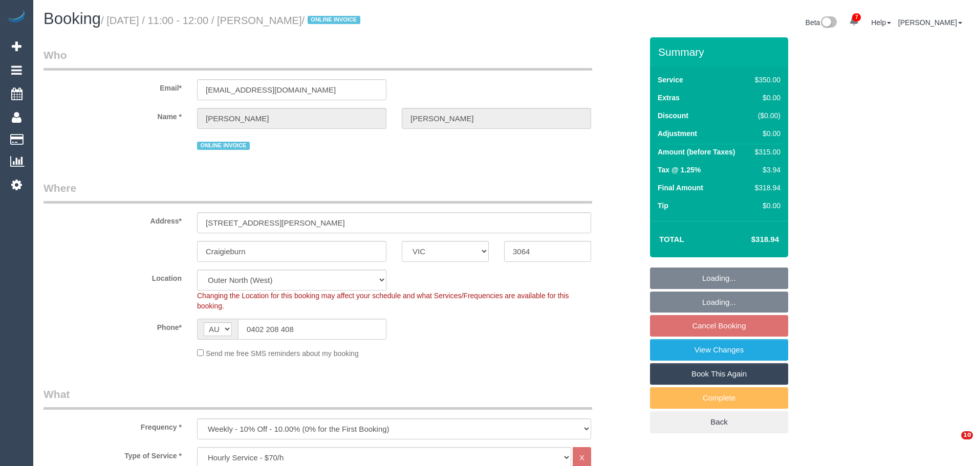
select select "VIC"
select select "300"
select select "object:1305"
select select "number:28"
select select "number:14"
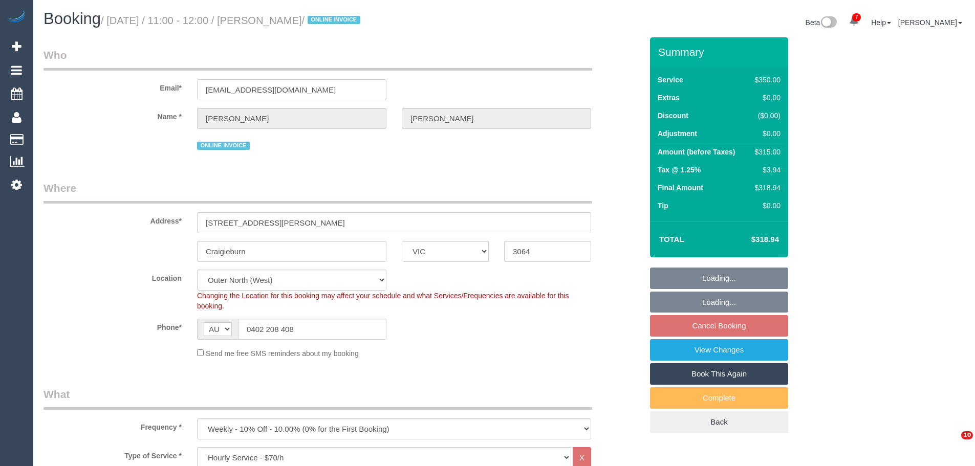
select select "number:18"
select select "number:36"
select select "number:35"
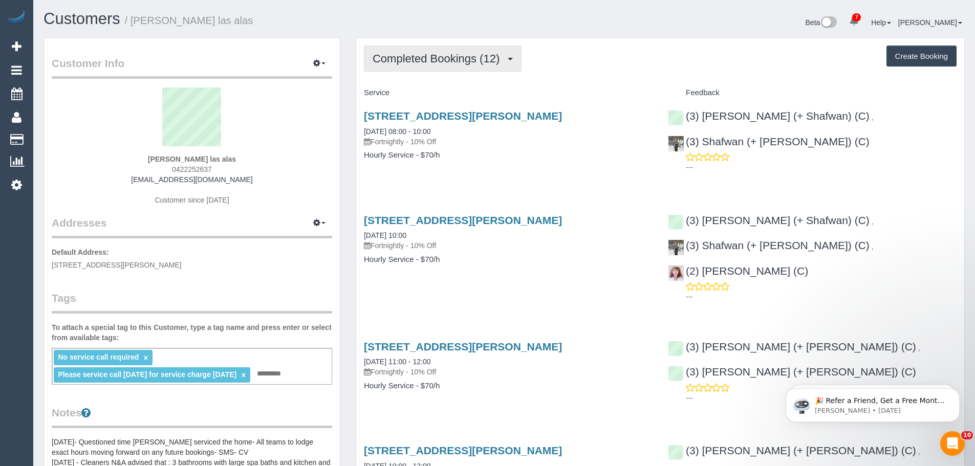
click at [440, 57] on span "Completed Bookings (12)" at bounding box center [439, 58] width 132 height 13
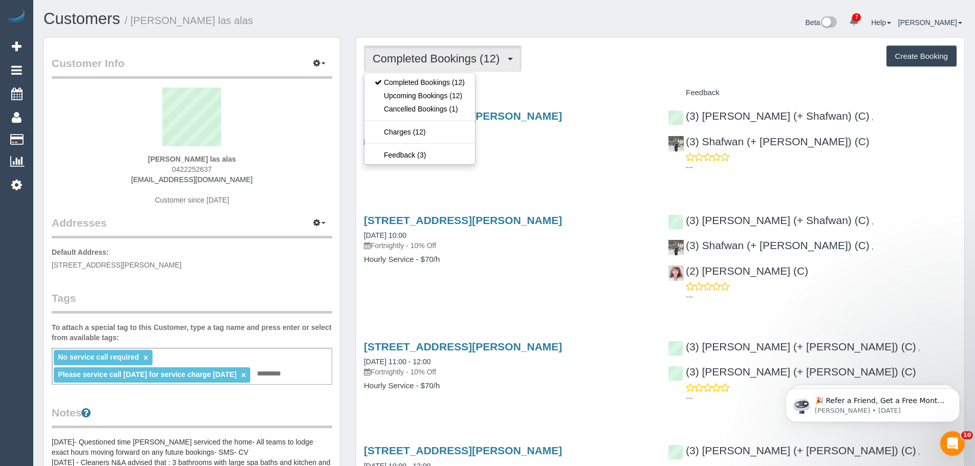
click at [440, 57] on span "Completed Bookings (12)" at bounding box center [439, 58] width 132 height 13
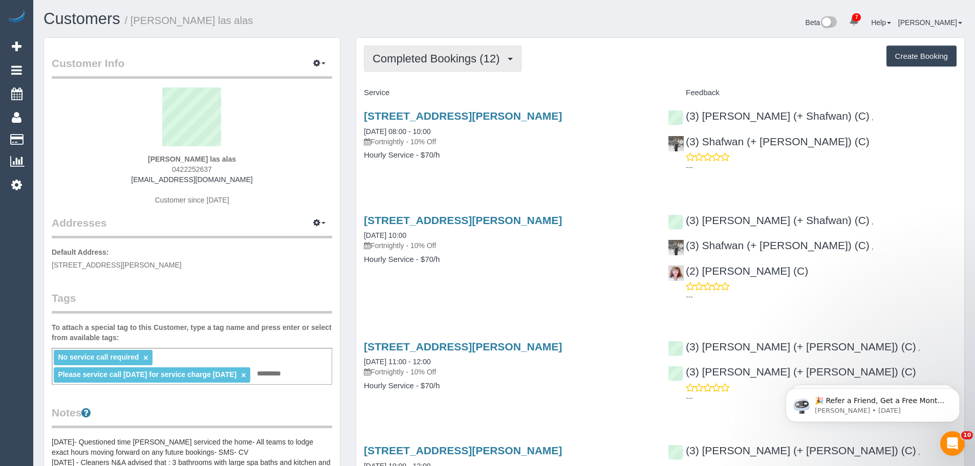
click at [428, 65] on button "Completed Bookings (12)" at bounding box center [443, 59] width 158 height 26
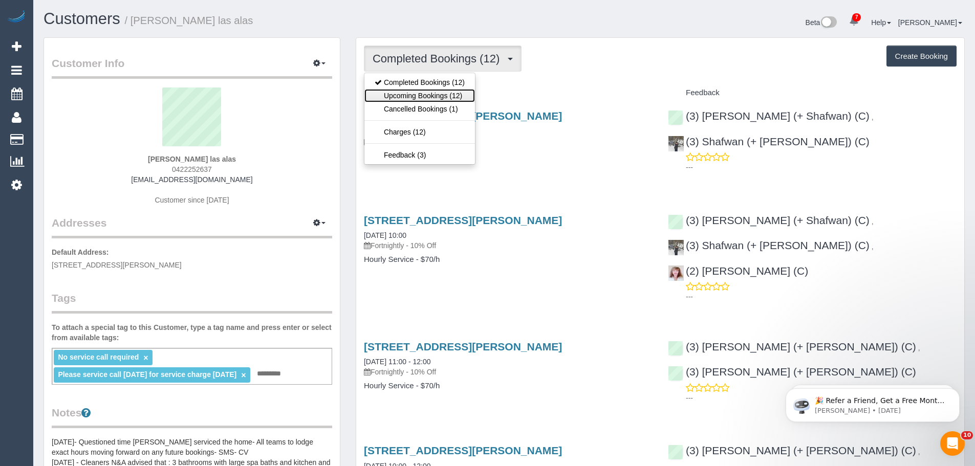
click at [425, 92] on link "Upcoming Bookings (12)" at bounding box center [419, 95] width 111 height 13
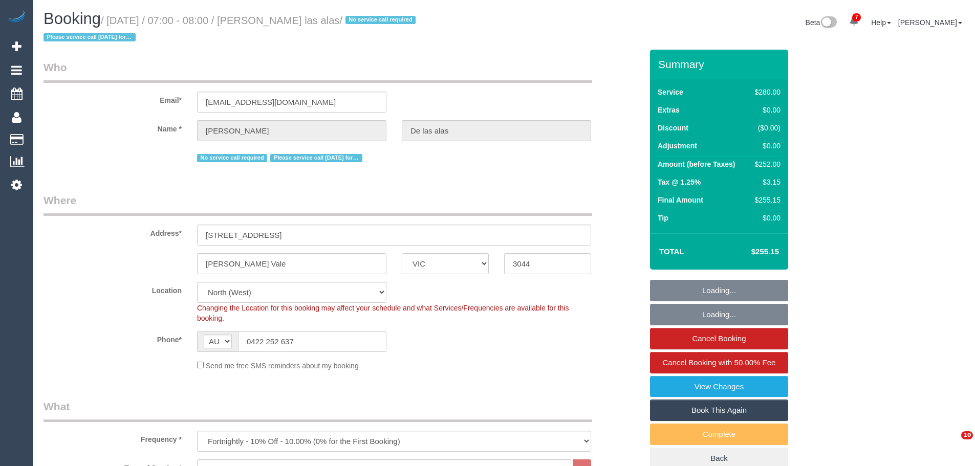
select select "VIC"
select select "2"
select select "string:stripe-pm_1Pmxf52GScqysDRV0AlwXJns"
select select "number:27"
select select "number:14"
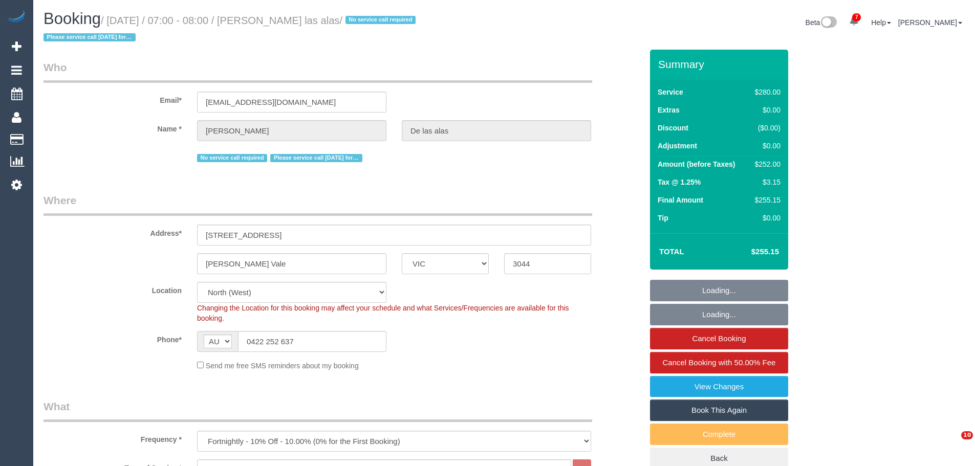
select select "number:19"
select select "number:25"
select select "number:12"
select select "object:1715"
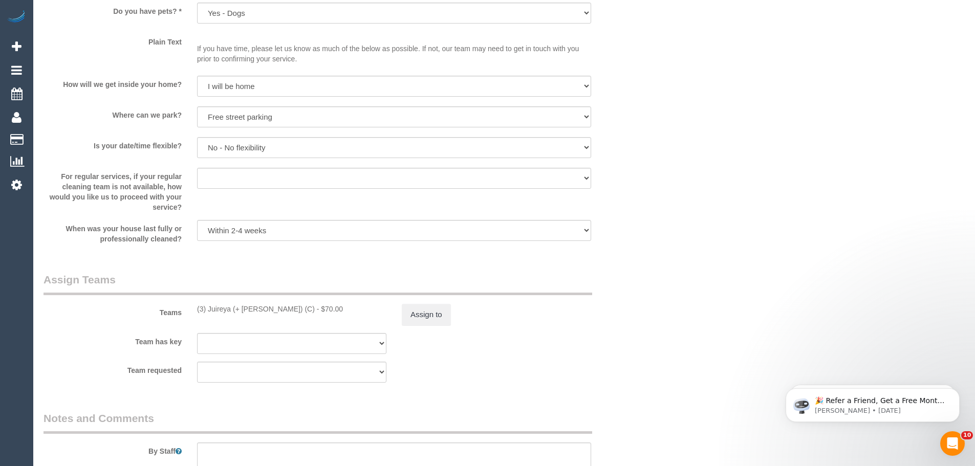
scroll to position [1382, 0]
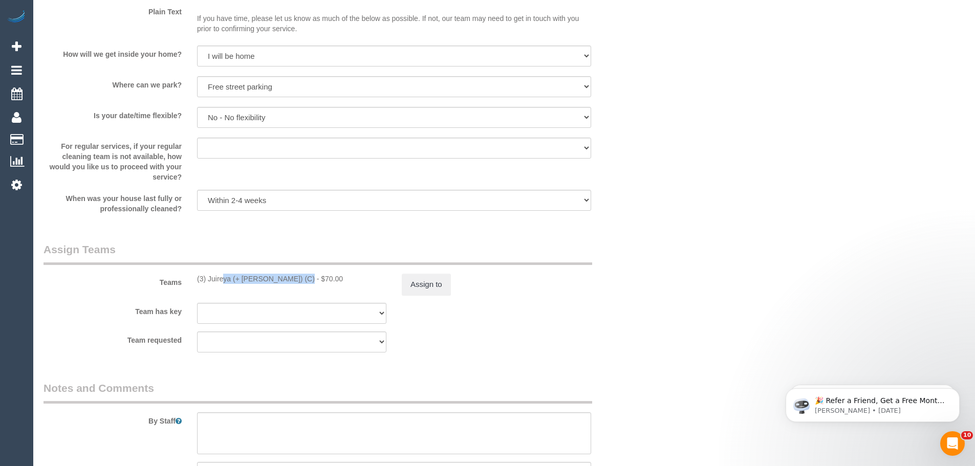
drag, startPoint x: 271, startPoint y: 281, endPoint x: 193, endPoint y: 276, distance: 77.9
click at [193, 276] on div "(3) Juireya (+ Gazi) (C) - $70.00" at bounding box center [291, 279] width 205 height 10
copy div "(3) [PERSON_NAME] (+ [PERSON_NAME]) (C)"
click at [427, 281] on button "Assign to" at bounding box center [426, 284] width 49 height 21
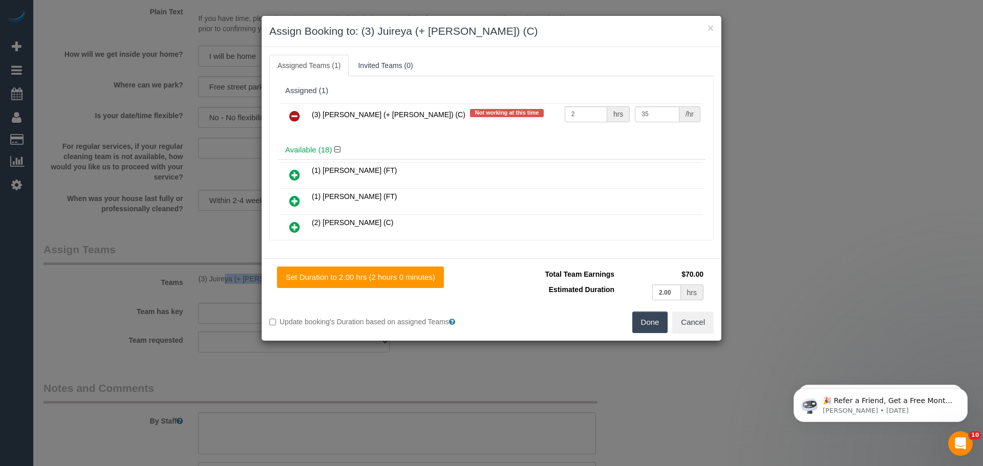
click at [294, 117] on icon at bounding box center [294, 116] width 11 height 12
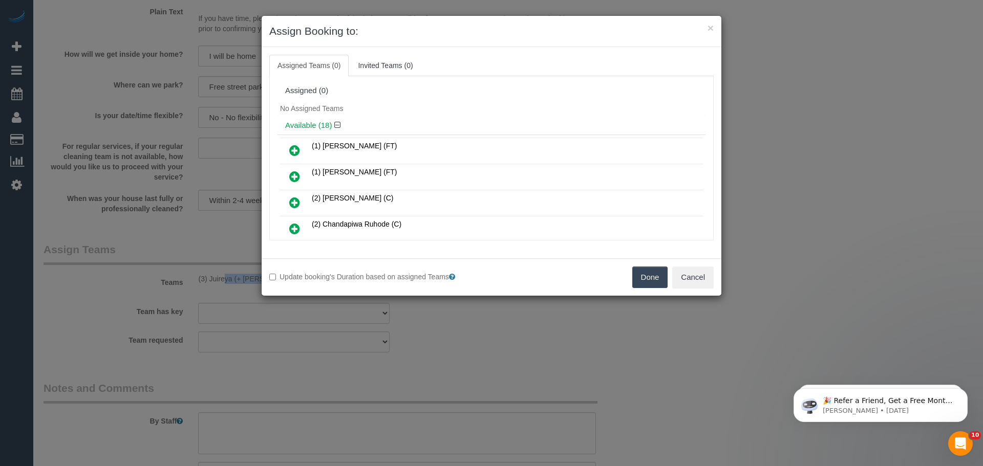
click at [639, 273] on button "Done" at bounding box center [650, 277] width 36 height 21
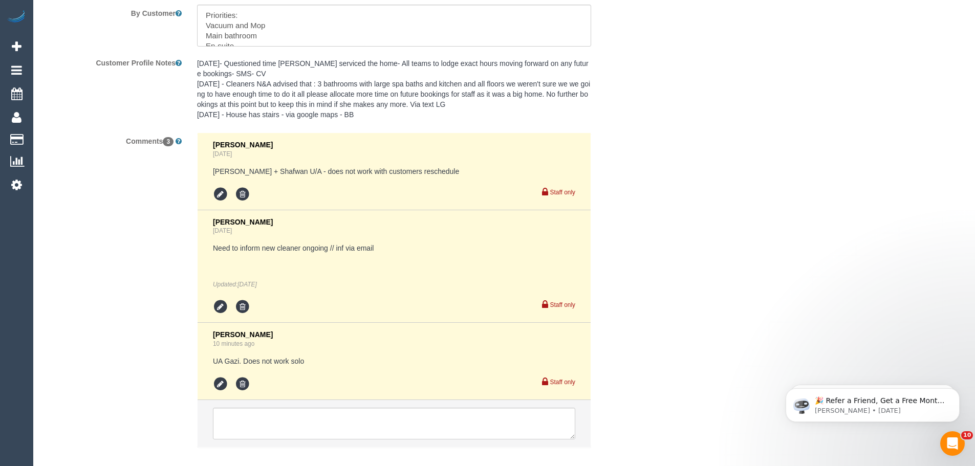
scroll to position [1895, 0]
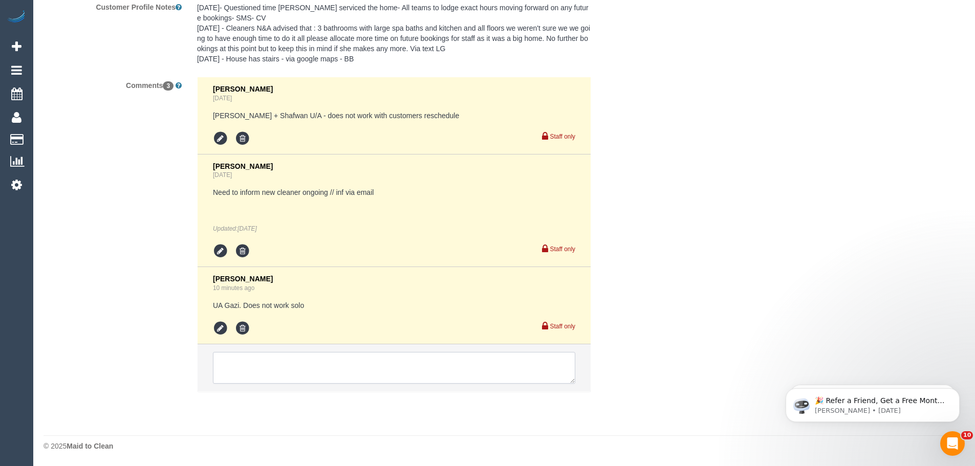
click at [281, 367] on textarea at bounding box center [394, 368] width 362 height 32
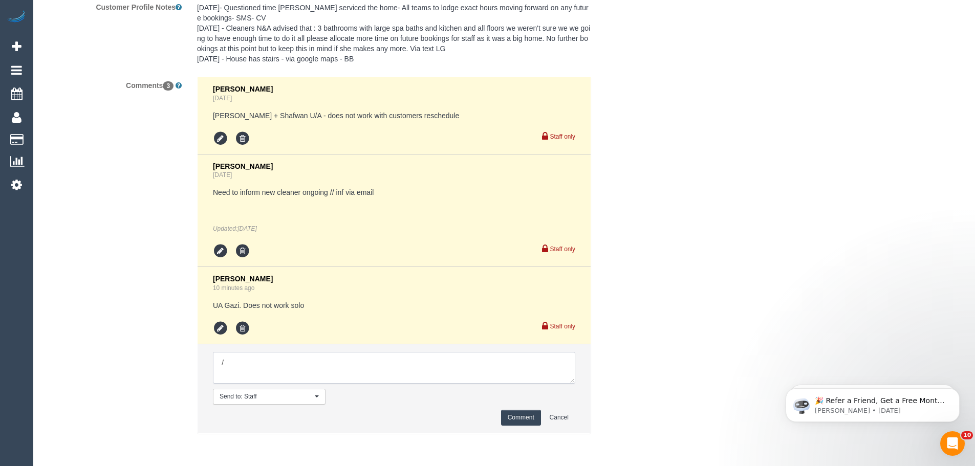
paste textarea "(3) [PERSON_NAME] (+ [PERSON_NAME]) (C)"
drag, startPoint x: 343, startPoint y: 360, endPoint x: 72, endPoint y: 325, distance: 274.0
click at [72, 325] on div "Comments 3 Laura Butera 6 days ago Farhan + Shafwan U/A - does not work with cu…" at bounding box center [343, 260] width 614 height 367
paste textarea
type textarea "("
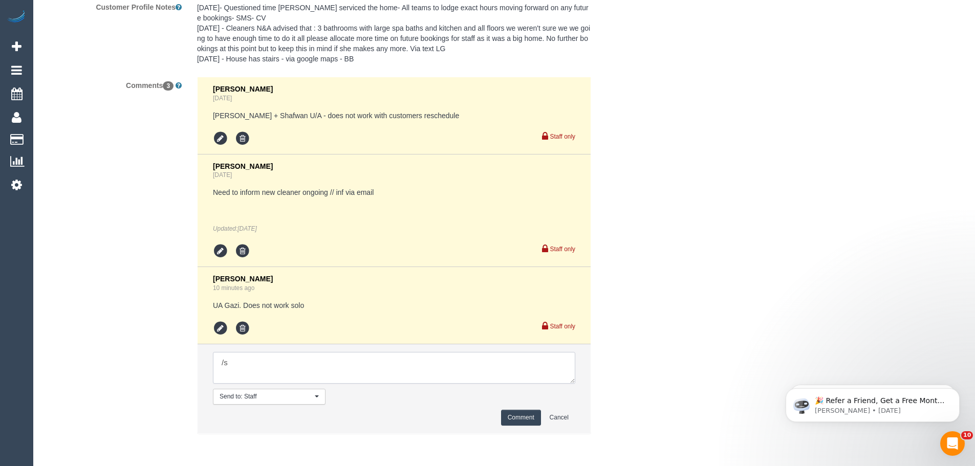
type textarea "/"
paste textarea "Cleaner(s) Unassigned: Reason Unassigned: Contact via: Which message sent: Addi…"
drag, startPoint x: 573, startPoint y: 379, endPoint x: 613, endPoint y: 452, distance: 84.1
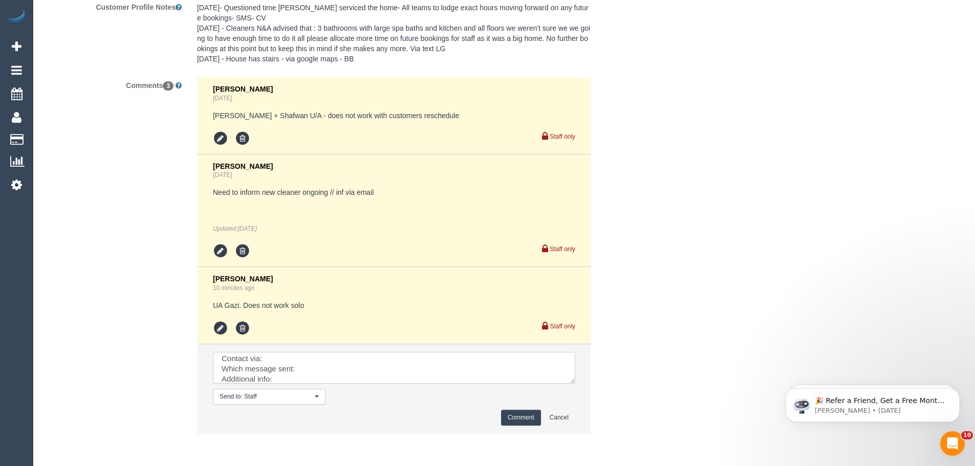
scroll to position [0, 0]
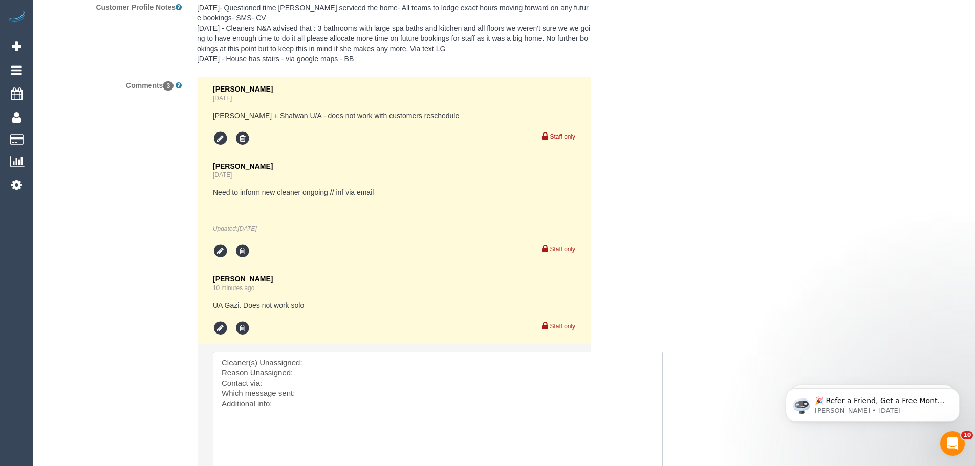
click at [320, 356] on textarea at bounding box center [438, 414] width 450 height 124
paste textarea "(3) [PERSON_NAME] (+ [PERSON_NAME]) (C)"
click at [330, 374] on textarea at bounding box center [438, 414] width 450 height 124
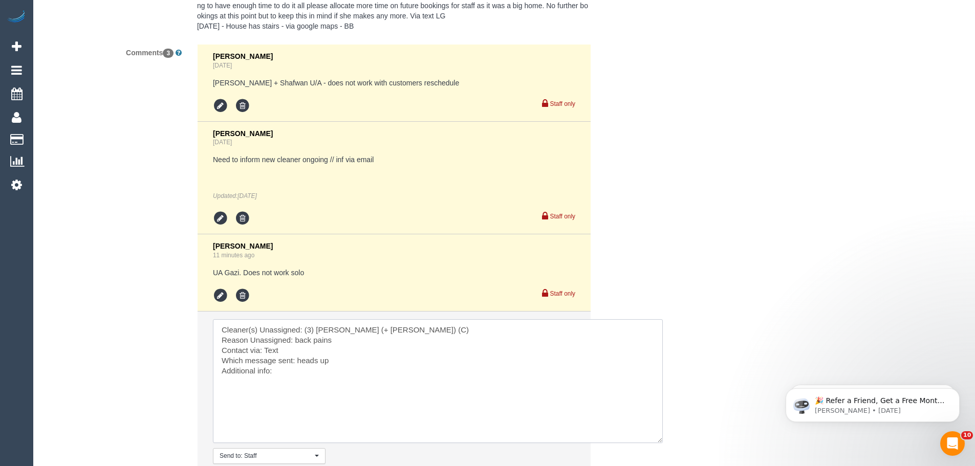
scroll to position [1946, 0]
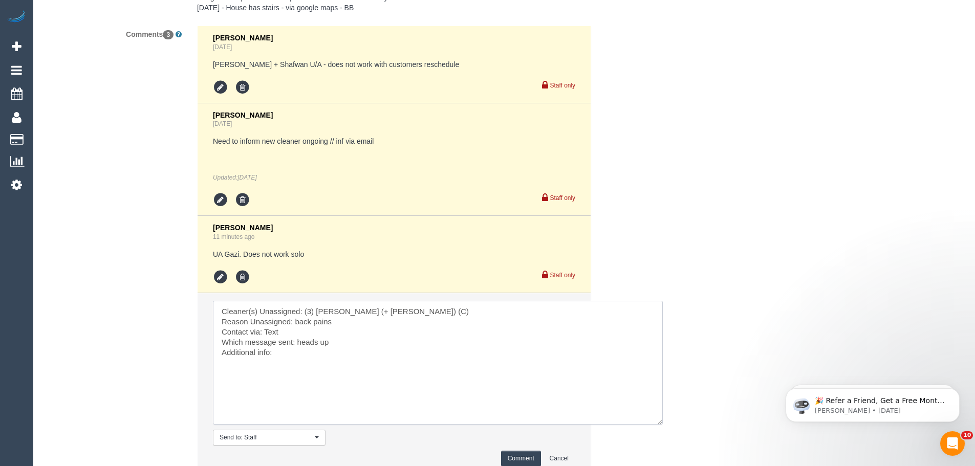
type textarea "Cleaner(s) Unassigned: (3) Juireya (+ Gazi) (C) Reason Unassigned: back pains C…"
click at [515, 456] on button "Comment" at bounding box center [521, 459] width 40 height 16
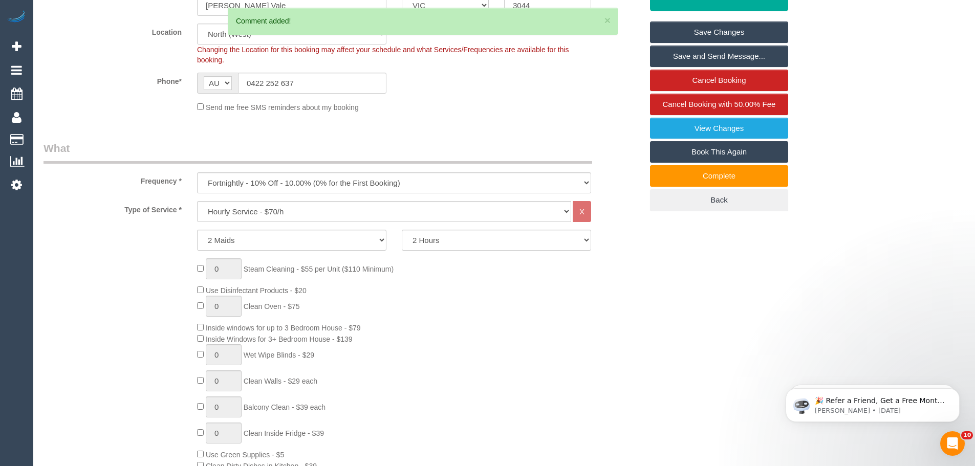
scroll to position [155, 0]
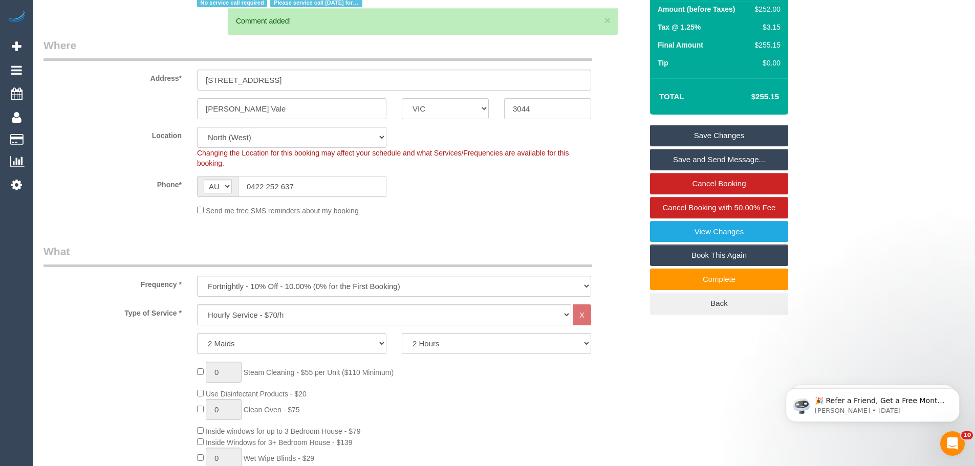
drag, startPoint x: 307, startPoint y: 180, endPoint x: 108, endPoint y: 168, distance: 198.9
click at [142, 176] on sui-booking-location "Location Office City East (North) East (South) Inner East Inner North (East) In…" at bounding box center [343, 171] width 599 height 89
click at [714, 132] on link "Save Changes" at bounding box center [719, 135] width 138 height 21
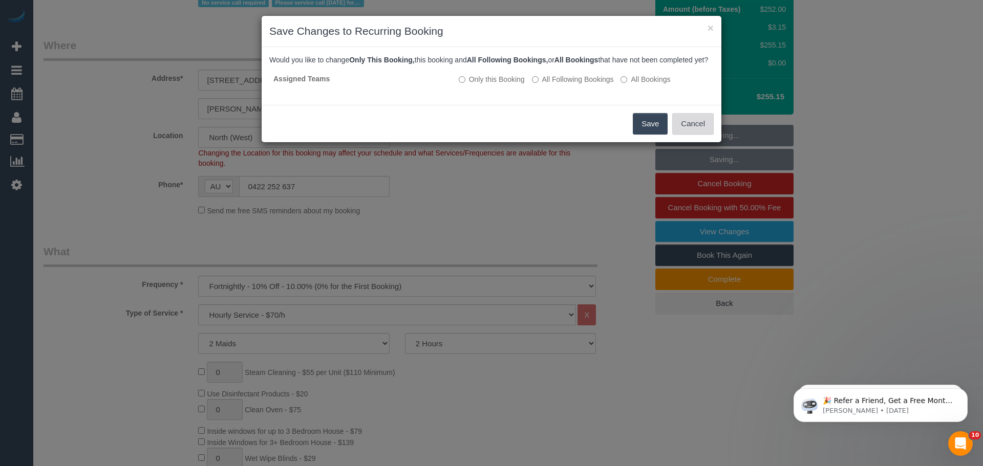
click at [696, 135] on button "Cancel" at bounding box center [692, 123] width 41 height 21
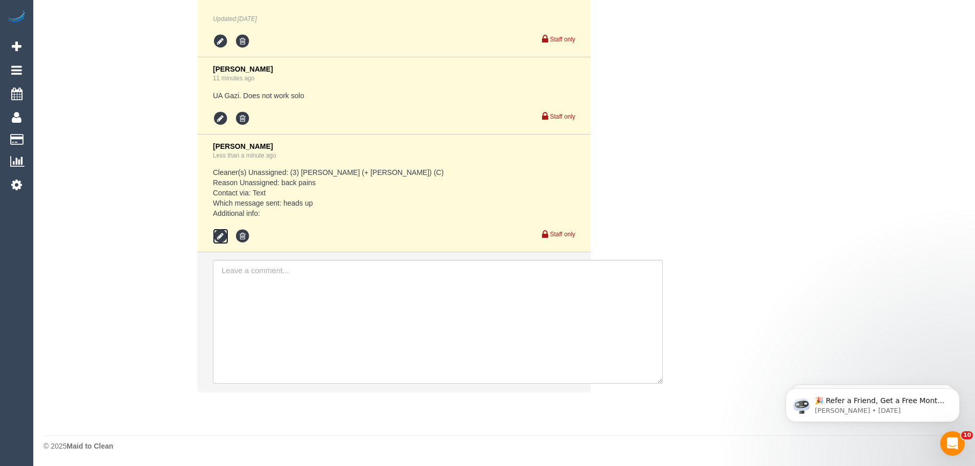
click at [217, 235] on icon at bounding box center [220, 236] width 15 height 15
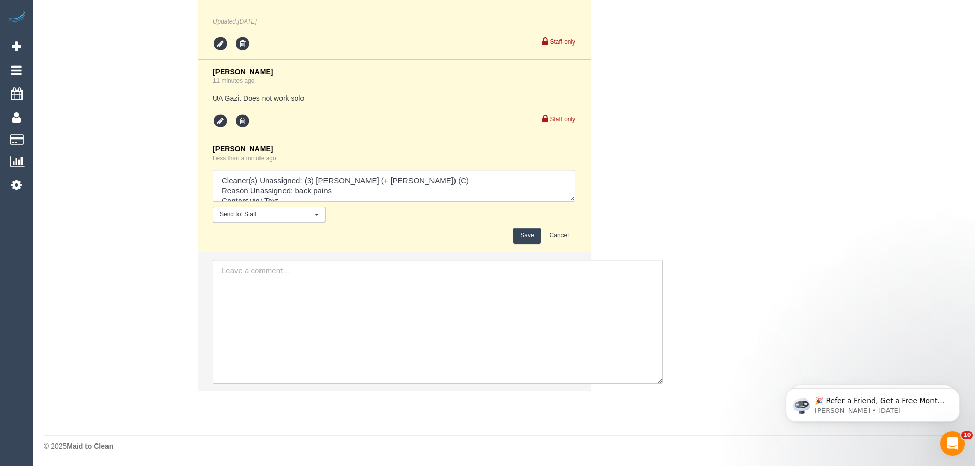
scroll to position [2105, 0]
drag, startPoint x: 570, startPoint y: 198, endPoint x: 594, endPoint y: 268, distance: 73.6
click at [575, 202] on textarea at bounding box center [394, 186] width 362 height 32
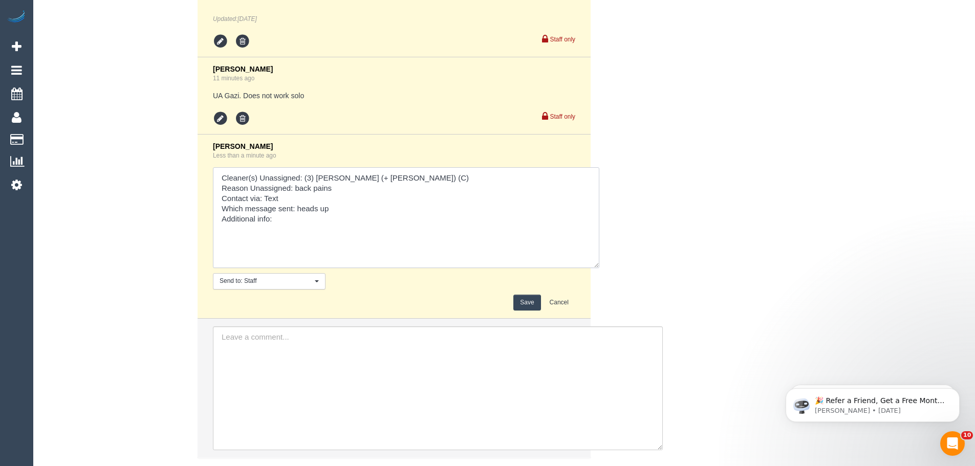
drag, startPoint x: 297, startPoint y: 208, endPoint x: 337, endPoint y: 208, distance: 39.9
click at [337, 208] on textarea at bounding box center [406, 217] width 386 height 101
type textarea "Cleaner(s) Unassigned: (3) Juireya (+ Gazi) (C) Reason Unassigned: back pains C…"
click at [517, 300] on button "Save" at bounding box center [526, 303] width 27 height 16
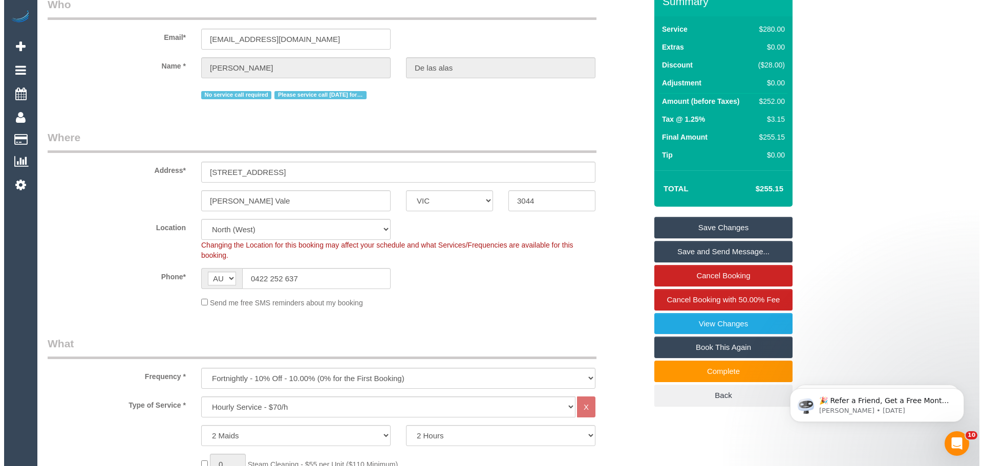
scroll to position [0, 0]
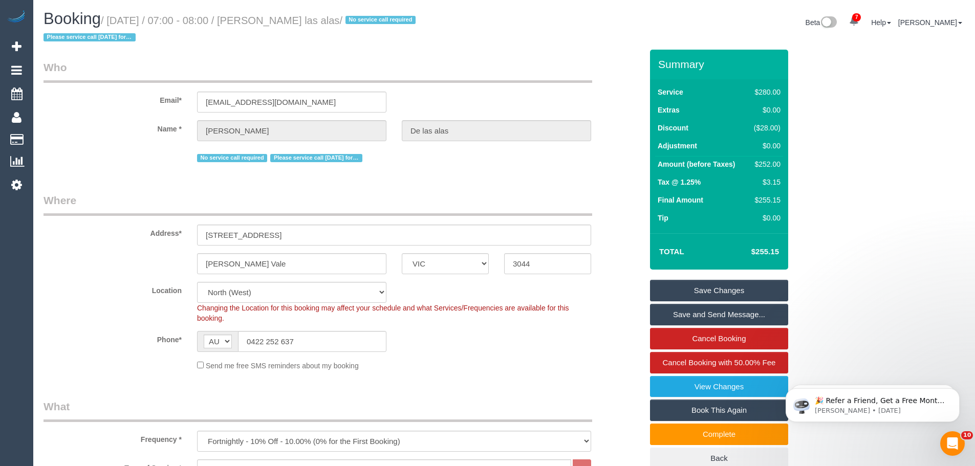
click at [723, 295] on link "Save Changes" at bounding box center [719, 290] width 138 height 21
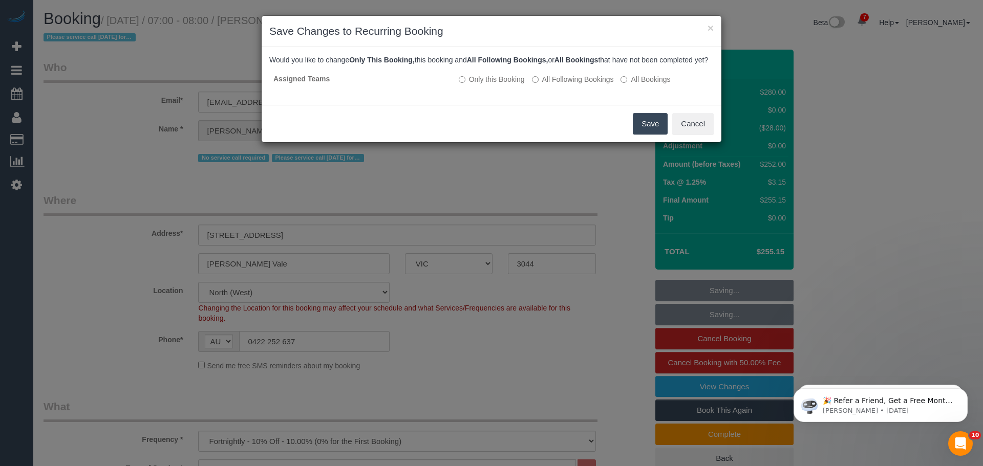
click at [646, 135] on button "Save" at bounding box center [650, 123] width 35 height 21
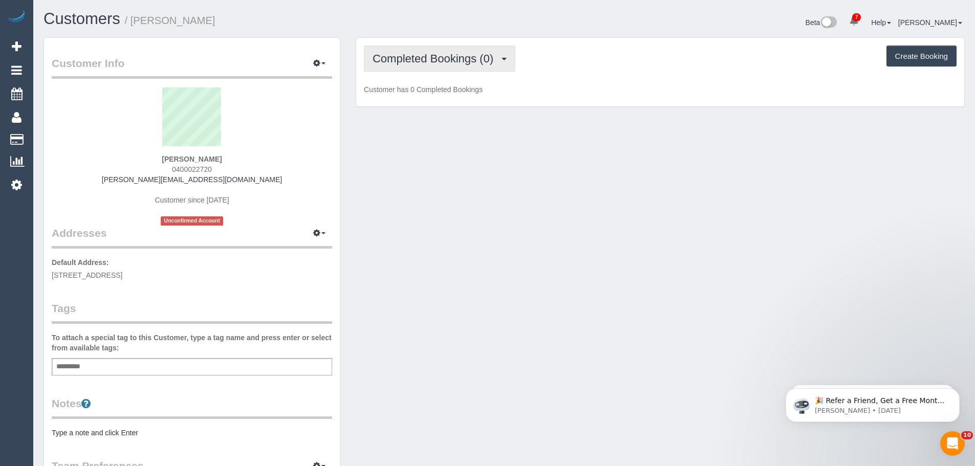
click at [439, 64] on span "Completed Bookings (0)" at bounding box center [436, 58] width 126 height 13
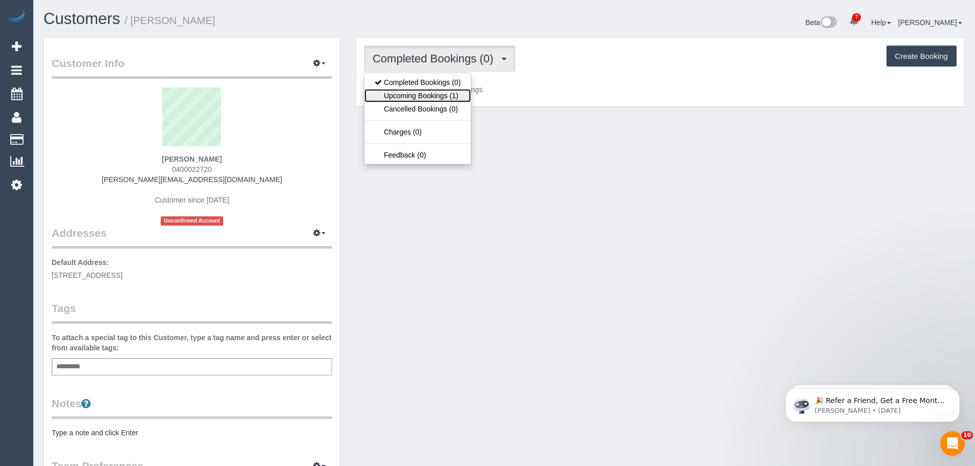
click at [434, 100] on link "Upcoming Bookings (1)" at bounding box center [417, 95] width 106 height 13
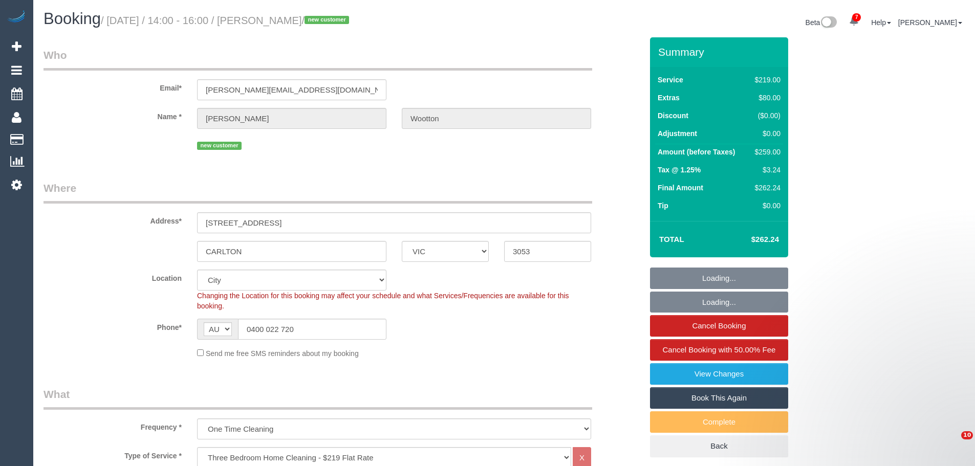
select select "VIC"
select select "number:28"
select select "number:14"
select select "number:21"
select select "number:22"
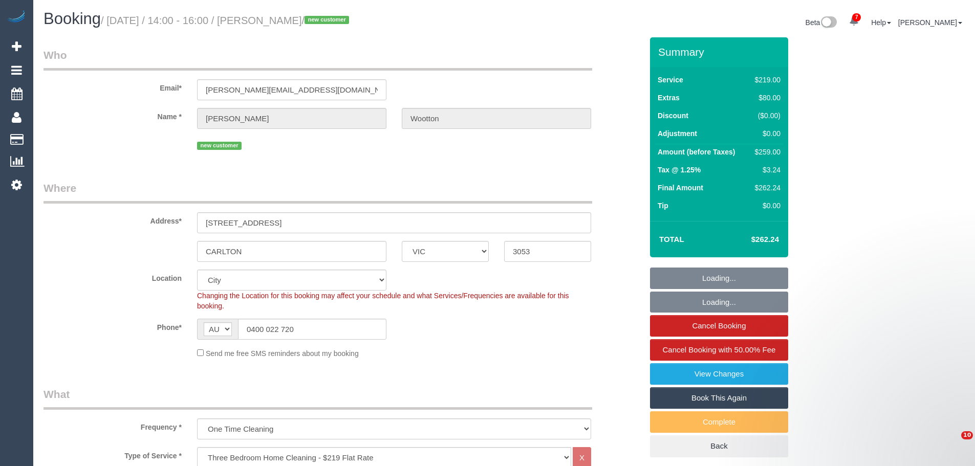
select select "number:13"
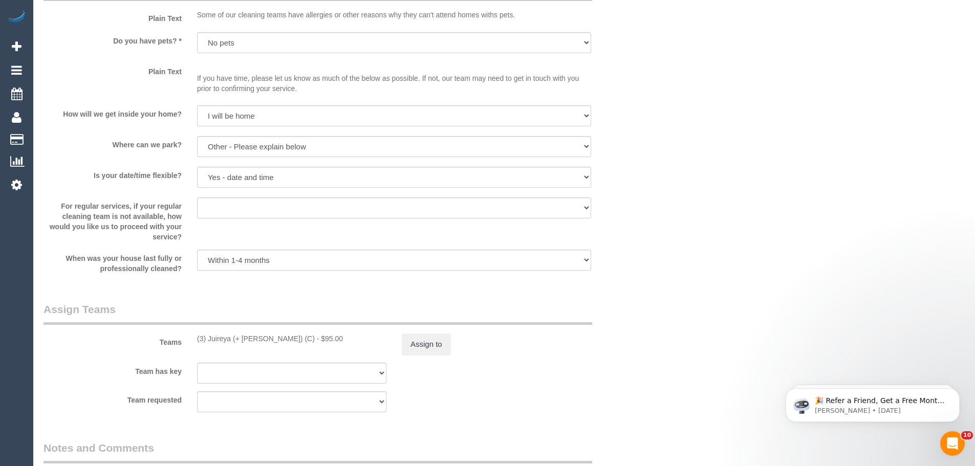
scroll to position [1382, 0]
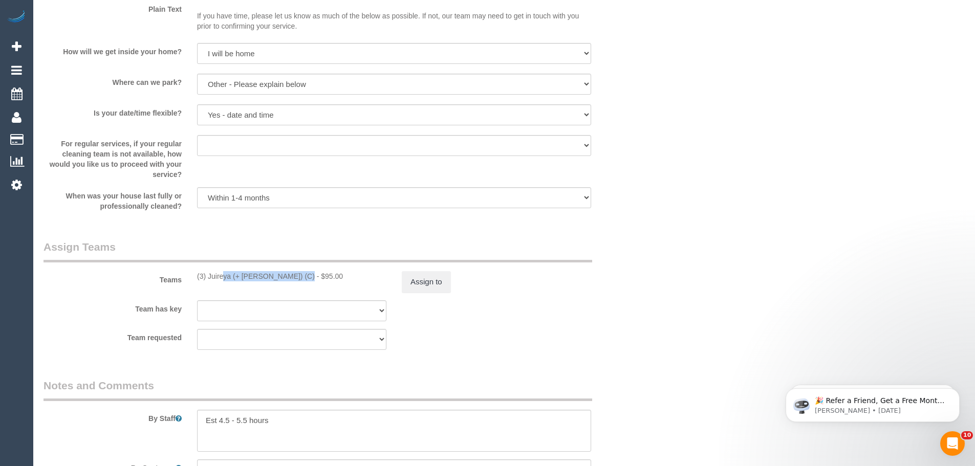
drag, startPoint x: 270, startPoint y: 278, endPoint x: 194, endPoint y: 277, distance: 75.8
click at [194, 277] on div "(3) Juireya (+ [PERSON_NAME]) (C) - $95.00" at bounding box center [291, 276] width 205 height 10
copy div "(3) [PERSON_NAME] (+ [PERSON_NAME]) (C)"
click at [409, 277] on button "Assign to" at bounding box center [426, 281] width 49 height 21
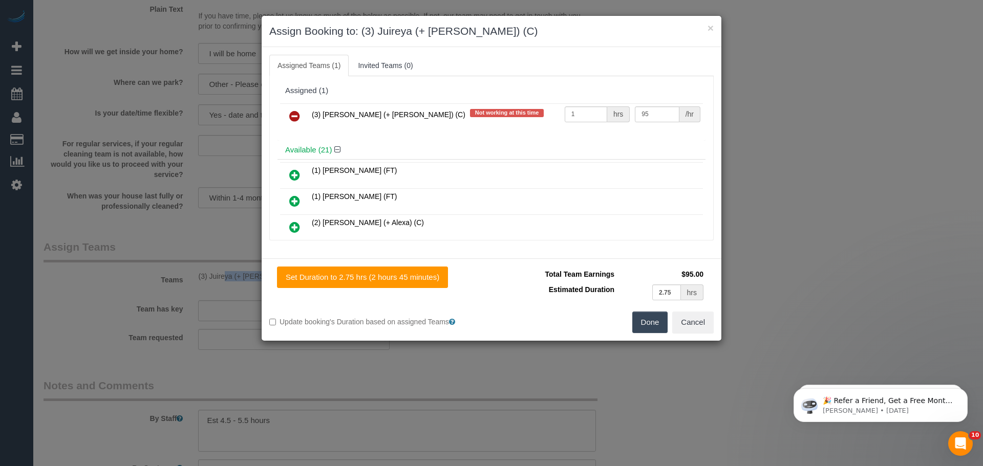
drag, startPoint x: 292, startPoint y: 119, endPoint x: 410, endPoint y: 162, distance: 125.3
click at [292, 119] on icon at bounding box center [294, 116] width 11 height 12
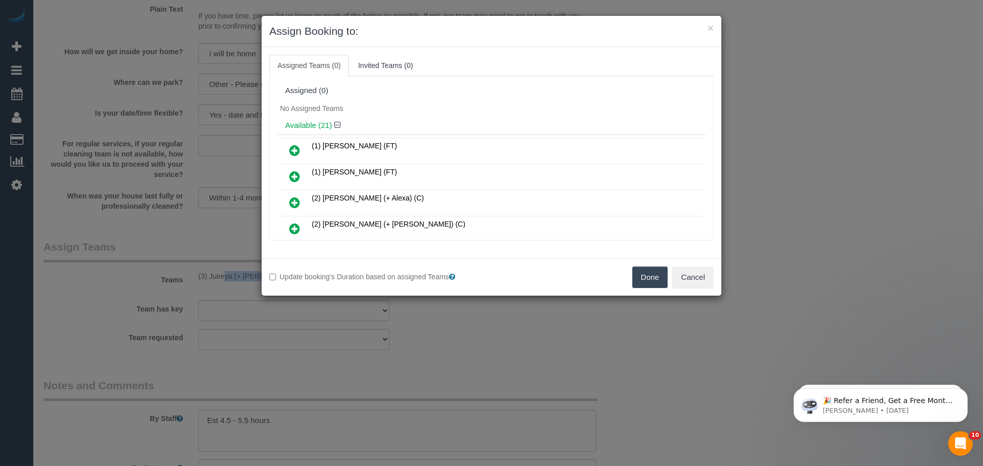
click at [637, 279] on button "Done" at bounding box center [650, 277] width 36 height 21
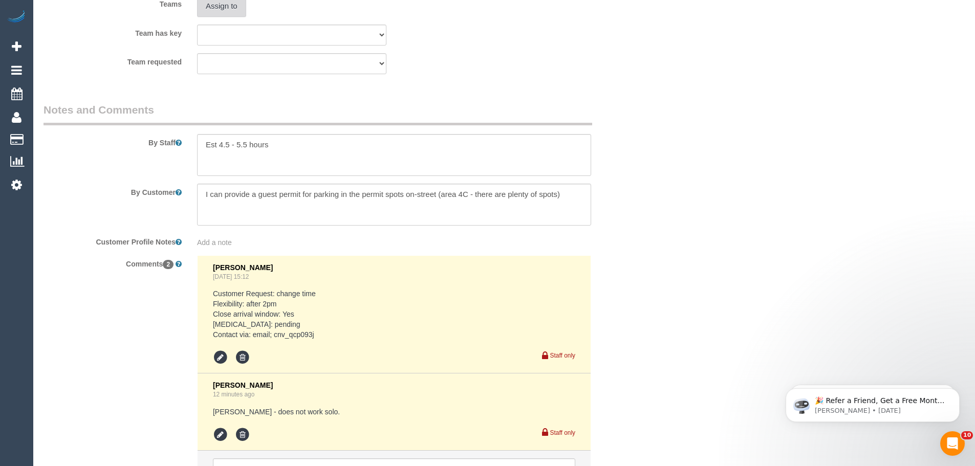
scroll to position [1740, 0]
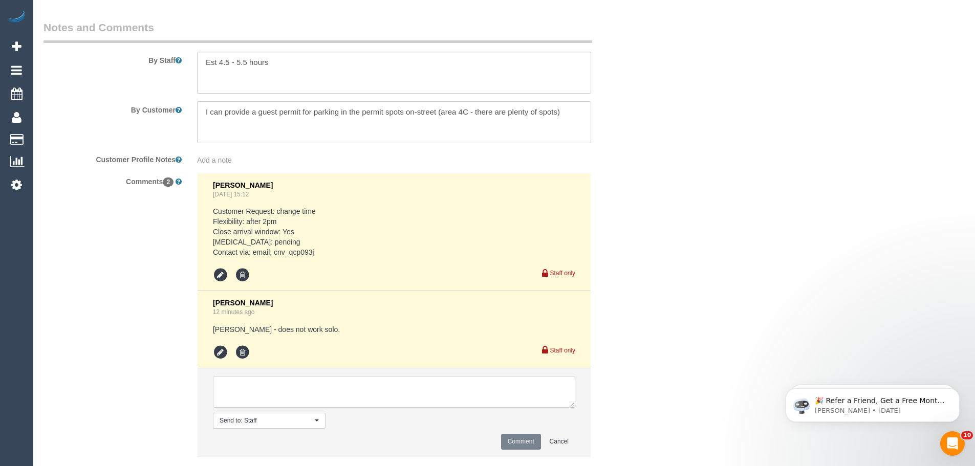
click at [294, 393] on textarea at bounding box center [394, 392] width 362 height 32
type textarea "/"
paste textarea "Cleaner(s) Unassigned: Reason Unassigned: Contact via: Which message sent: Addi…"
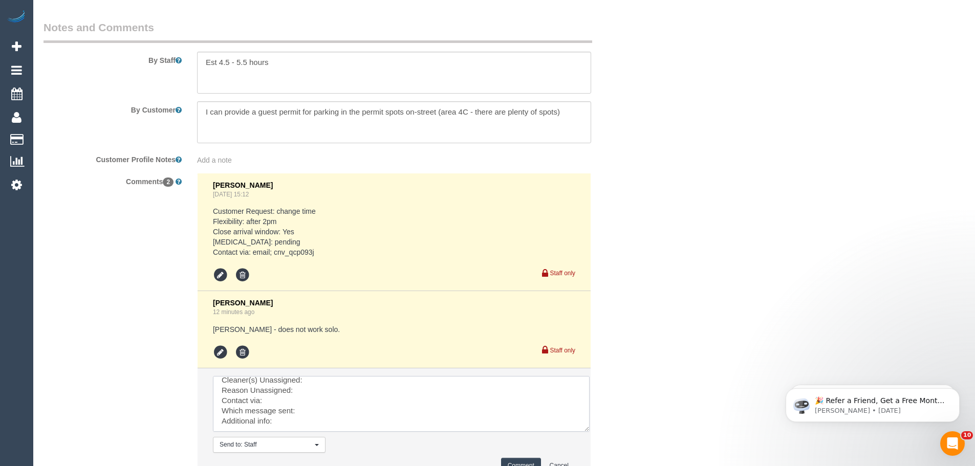
scroll to position [0, 0]
drag, startPoint x: 570, startPoint y: 402, endPoint x: 618, endPoint y: 480, distance: 91.0
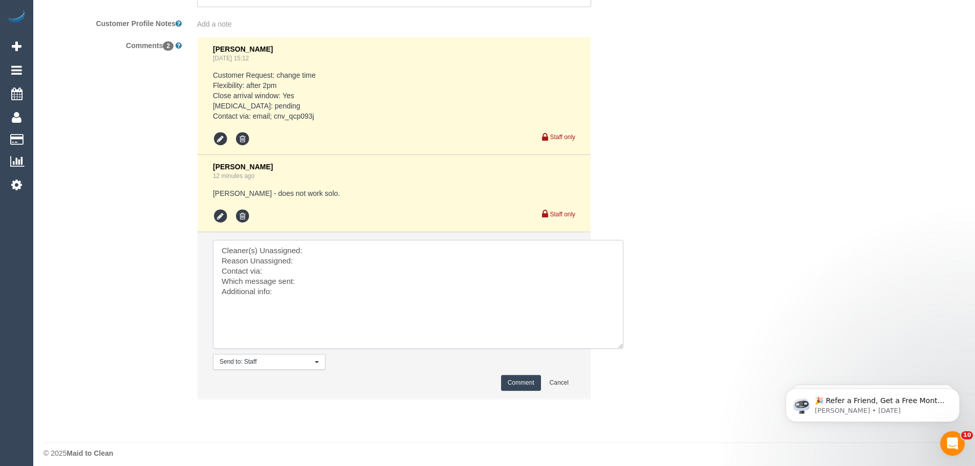
scroll to position [1883, 0]
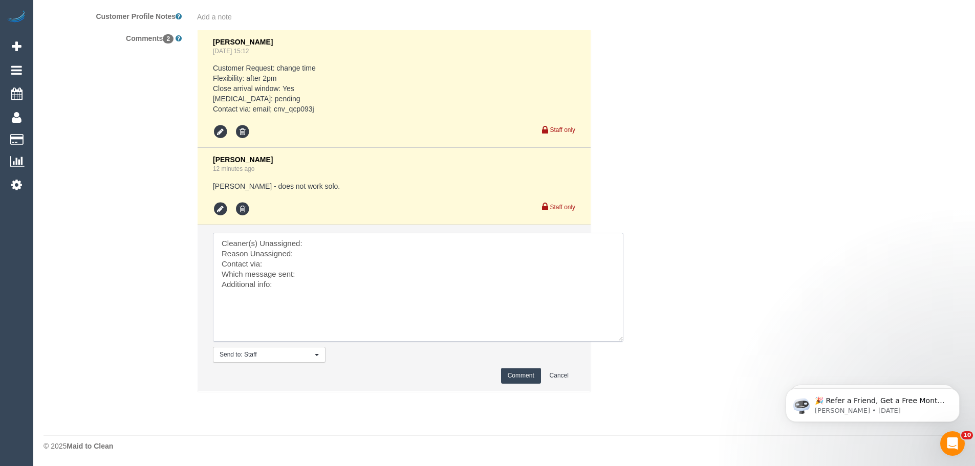
click at [321, 242] on textarea at bounding box center [418, 287] width 410 height 109
paste textarea "(3) Juireya (+ Gazi) (C)"
click at [309, 252] on textarea at bounding box center [418, 287] width 410 height 109
type textarea "Cleaner(s) Unassigned: (3) Juireya (+ Gazi) (C) Reason Unassigned: Back pain Co…"
drag, startPoint x: 514, startPoint y: 372, endPoint x: 514, endPoint y: 352, distance: 20.0
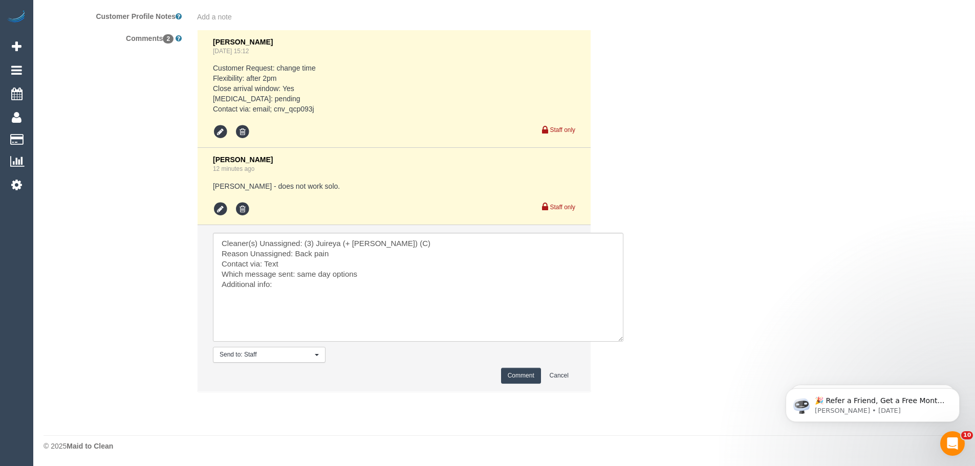
click at [514, 370] on button "Comment" at bounding box center [521, 376] width 40 height 16
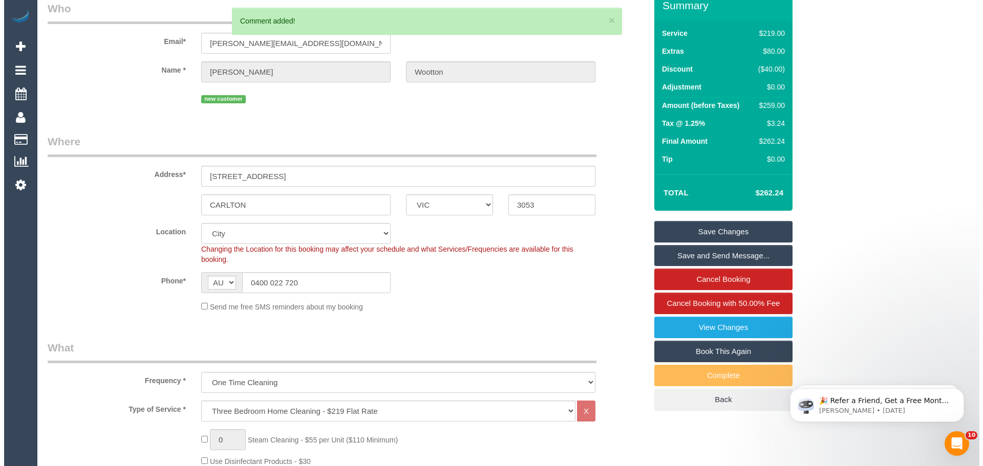
scroll to position [0, 0]
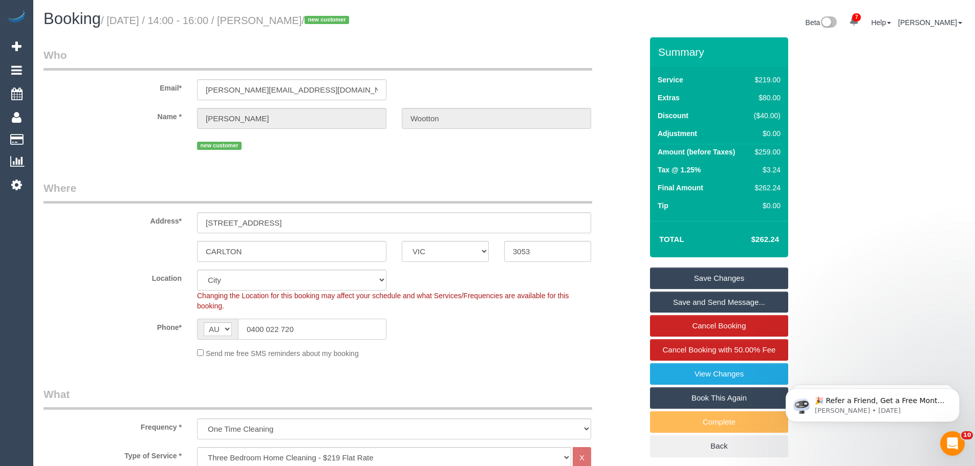
drag, startPoint x: 314, startPoint y: 336, endPoint x: 0, endPoint y: 289, distance: 317.7
click at [751, 282] on link "Save Changes" at bounding box center [719, 278] width 138 height 21
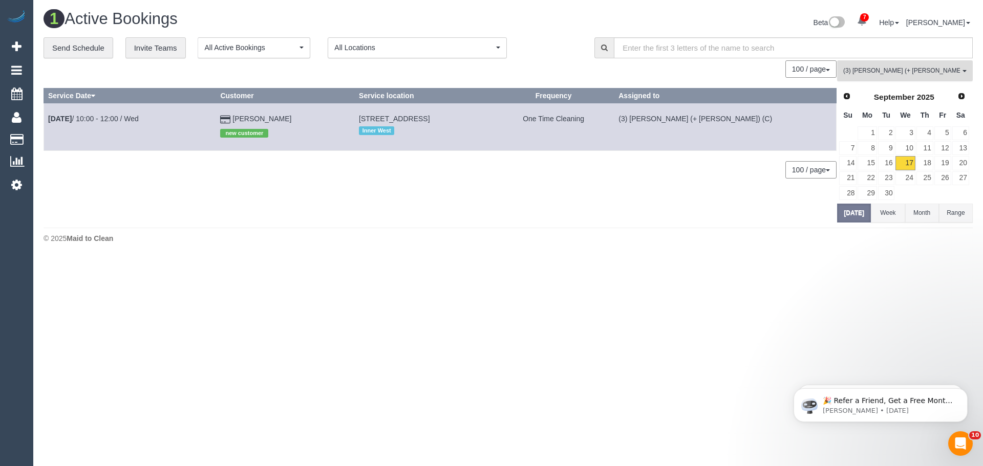
click at [895, 69] on span "(3) Gazi (+ Juireya) (C) , (3) Juireya (+ Gazi) (C)" at bounding box center [901, 71] width 117 height 9
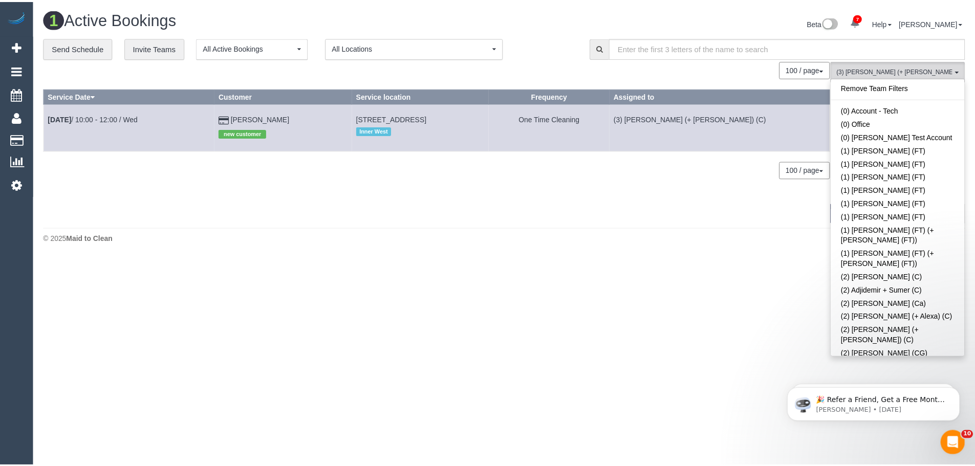
scroll to position [1516, 0]
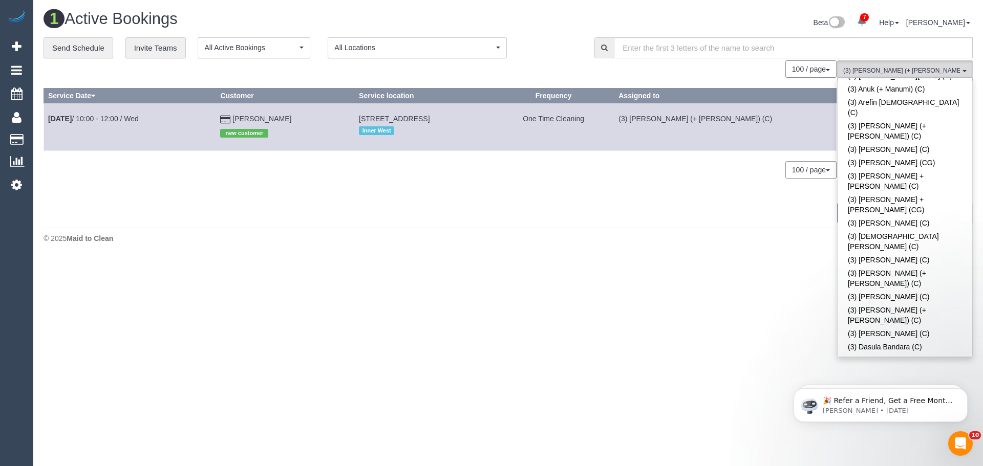
click at [905, 67] on span "(3) Juireya (+ Gazi) (C)" at bounding box center [901, 71] width 117 height 9
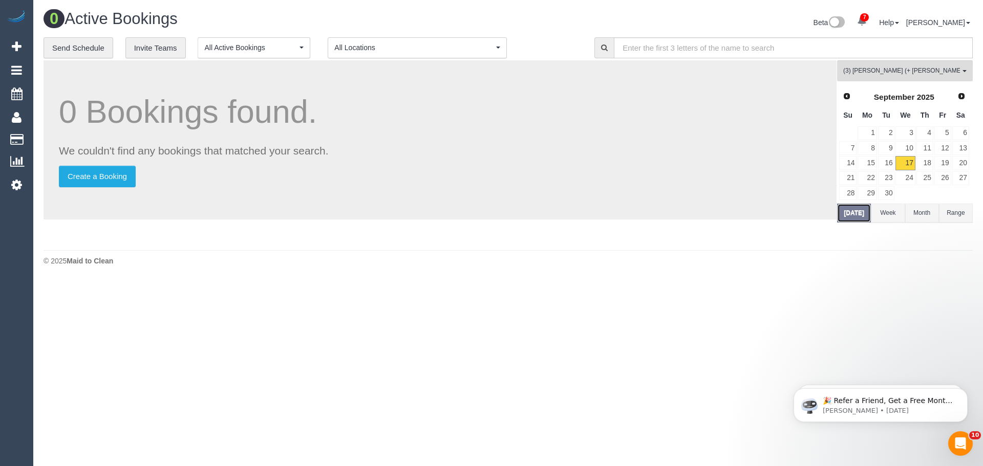
click at [861, 215] on button "Today" at bounding box center [854, 213] width 34 height 19
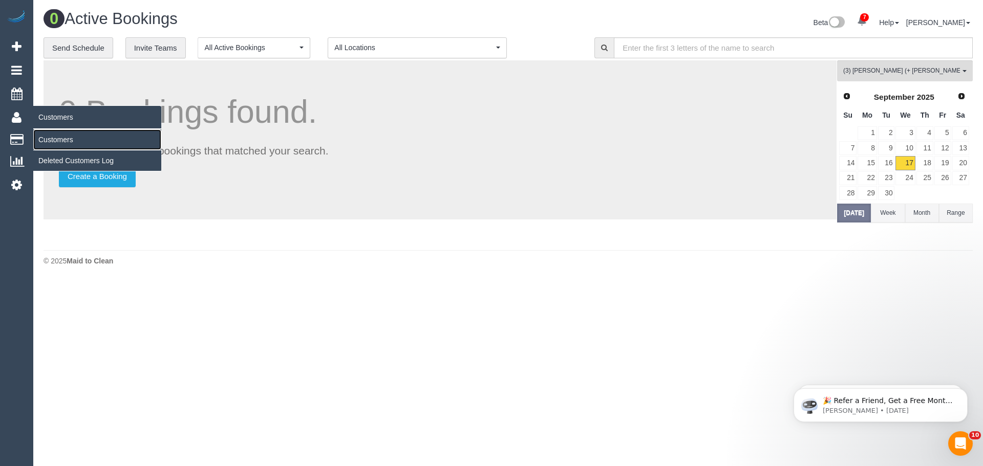
click at [57, 144] on link "Customers" at bounding box center [97, 139] width 128 height 20
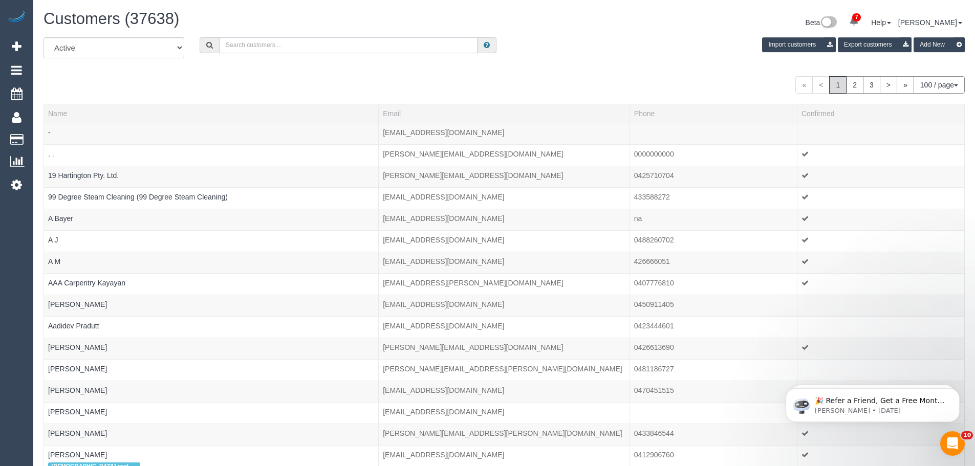
click at [281, 46] on input "text" at bounding box center [348, 45] width 258 height 16
paste input "[PERSON_NAME][EMAIL_ADDRESS][DOMAIN_NAME]"
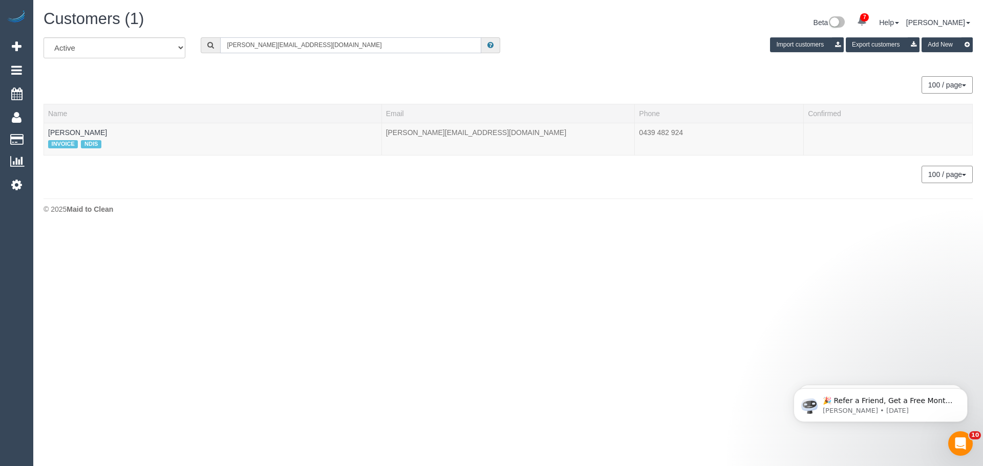
type input "[PERSON_NAME][EMAIL_ADDRESS][DOMAIN_NAME]"
click at [78, 133] on link "Jordan Guerra" at bounding box center [77, 132] width 59 height 8
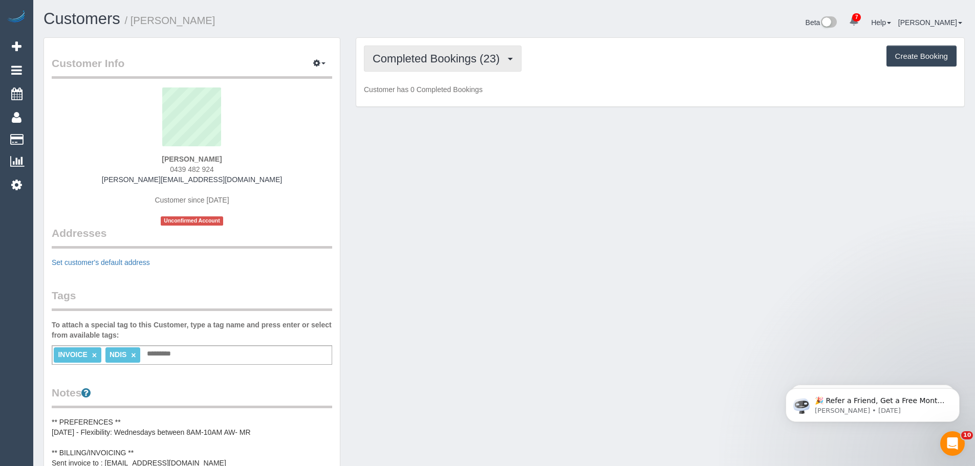
click at [437, 50] on button "Completed Bookings (23)" at bounding box center [443, 59] width 158 height 26
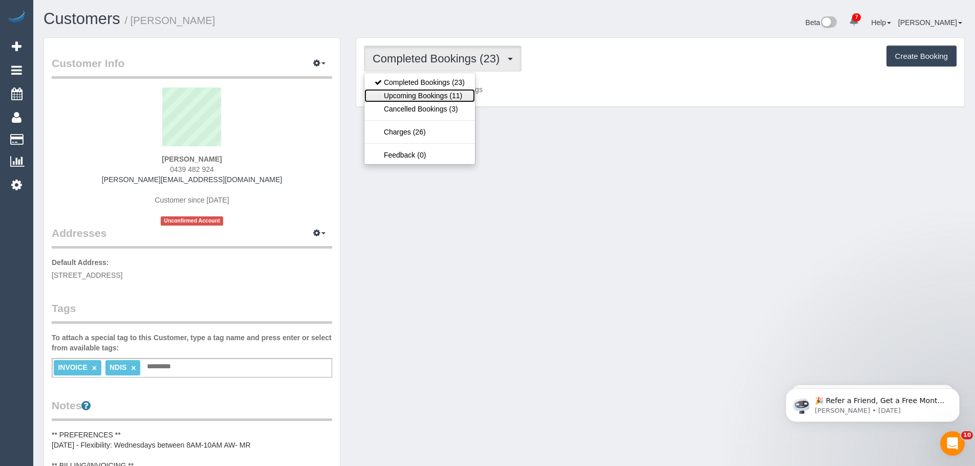
click at [434, 97] on link "Upcoming Bookings (11)" at bounding box center [419, 95] width 111 height 13
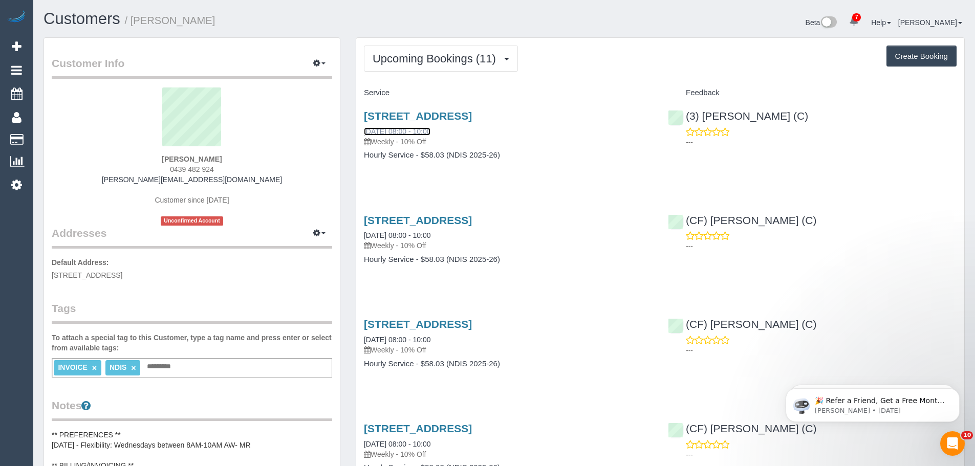
click at [382, 133] on link "13/09/2025 08:00 - 10:00" at bounding box center [397, 131] width 67 height 8
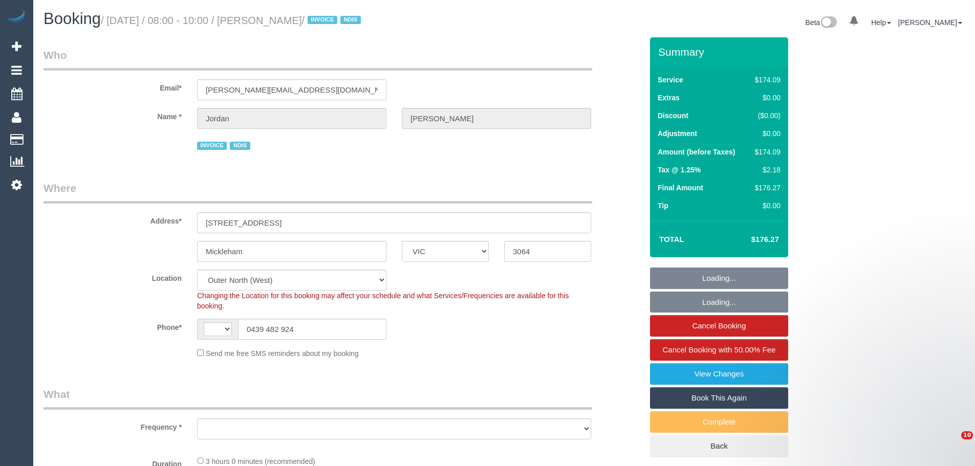
select select "VIC"
select select "string:AU"
select select "object:594"
select select "180"
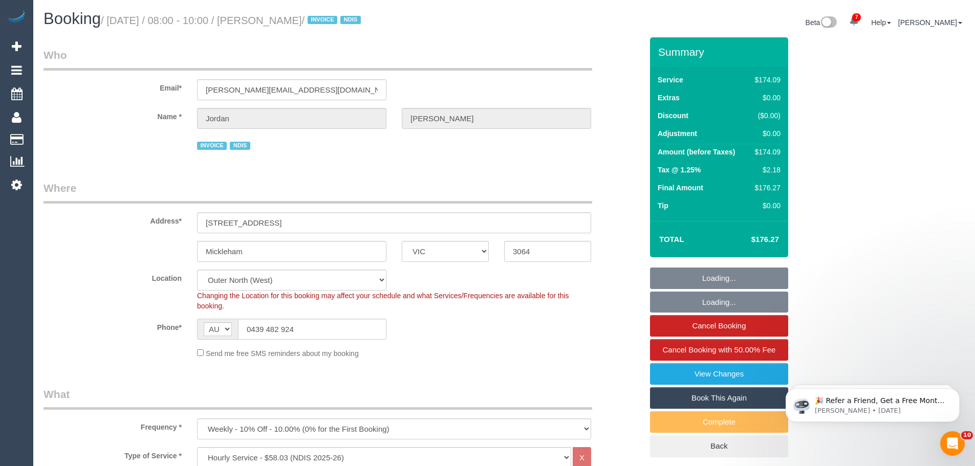
select select "number:27"
select select "number:14"
select select "number:19"
select select "number:36"
select select "number:33"
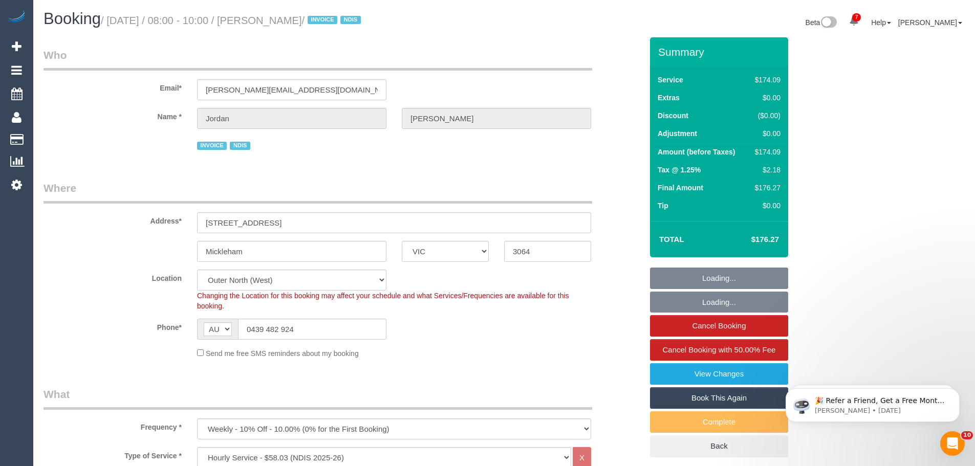
select select "object:1046"
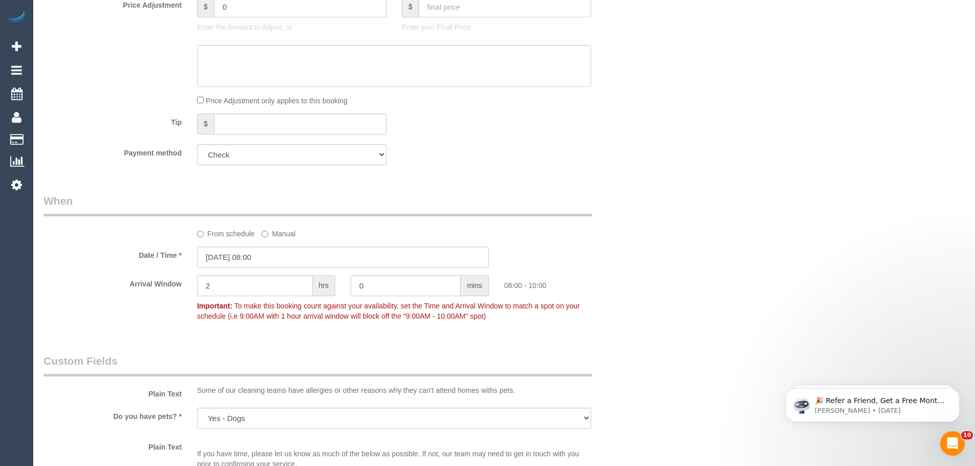
scroll to position [665, 0]
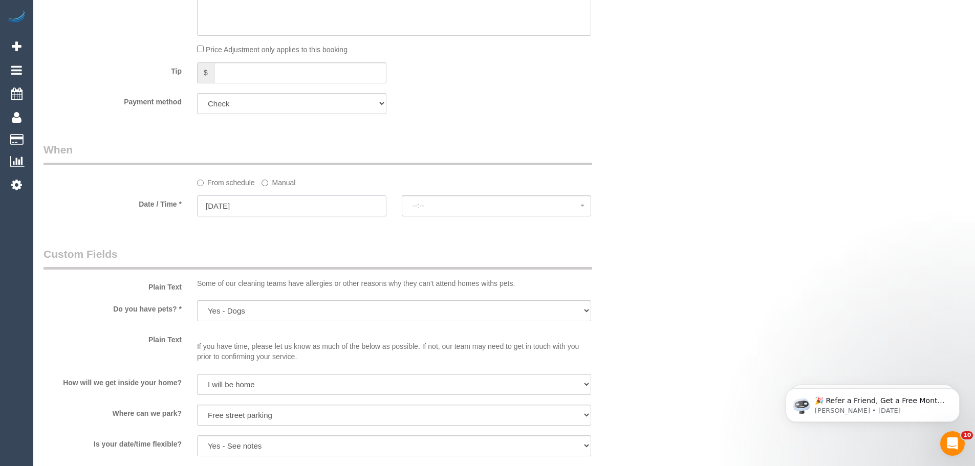
click at [218, 202] on input "[DATE]" at bounding box center [291, 206] width 189 height 21
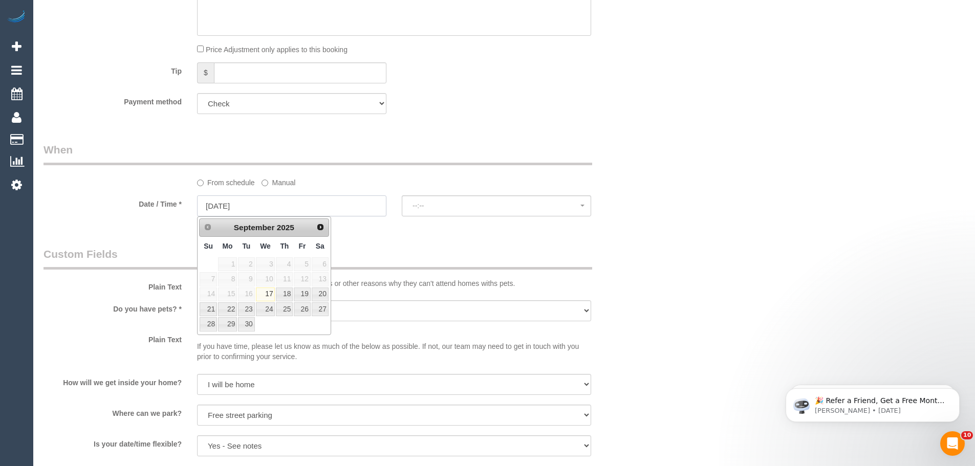
select select "spot8"
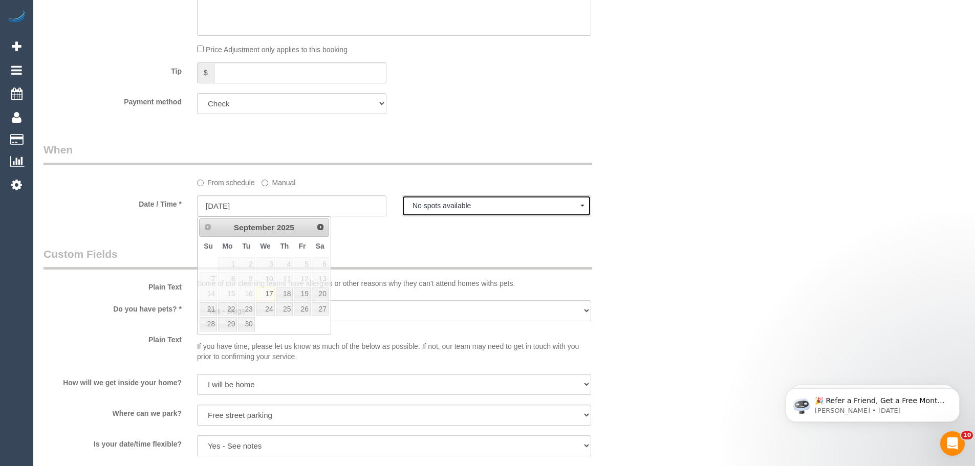
click at [436, 204] on span "No spots available" at bounding box center [496, 206] width 168 height 8
